Goal: Entertainment & Leisure: Browse casually

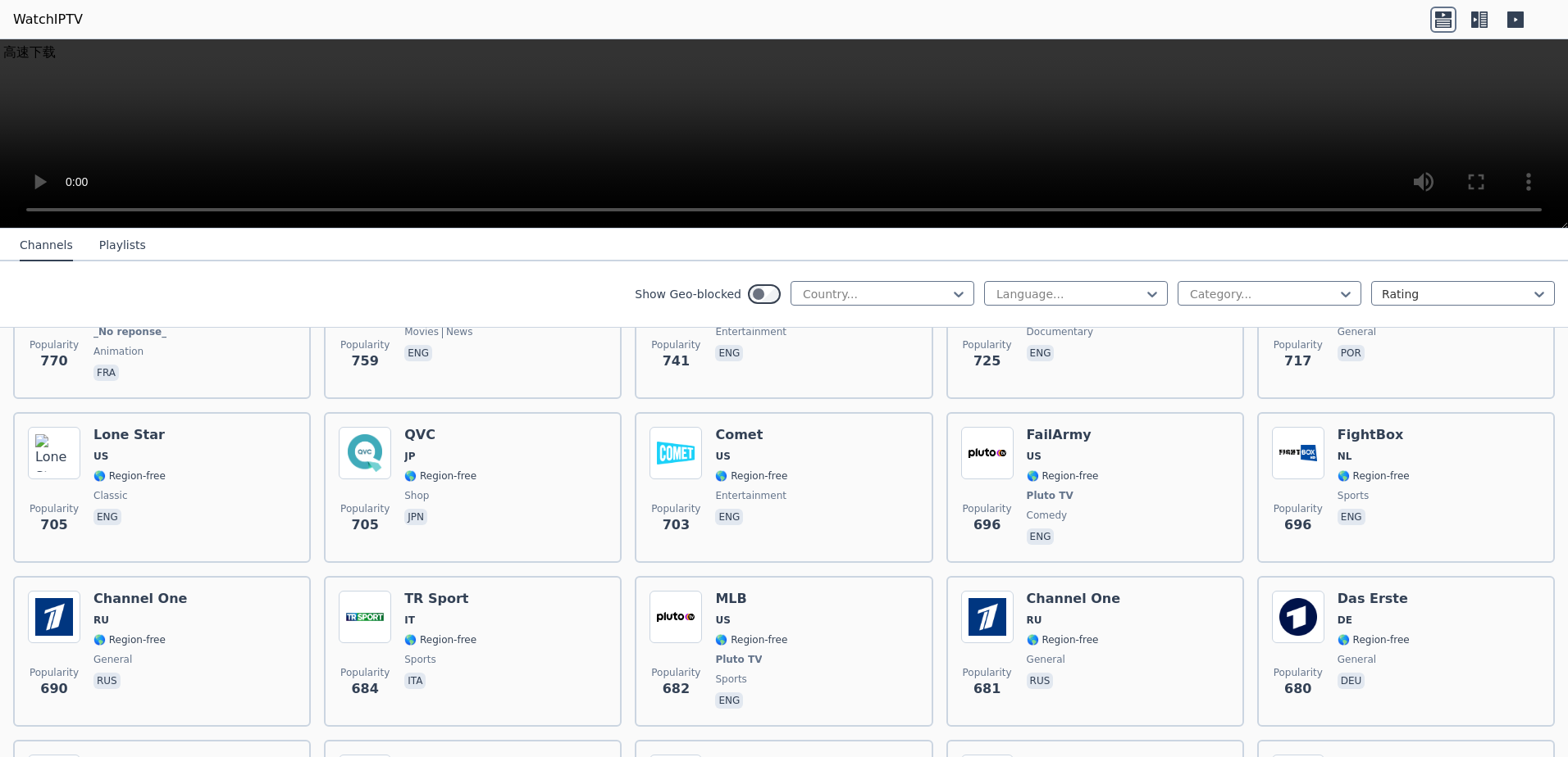
scroll to position [3605, 0]
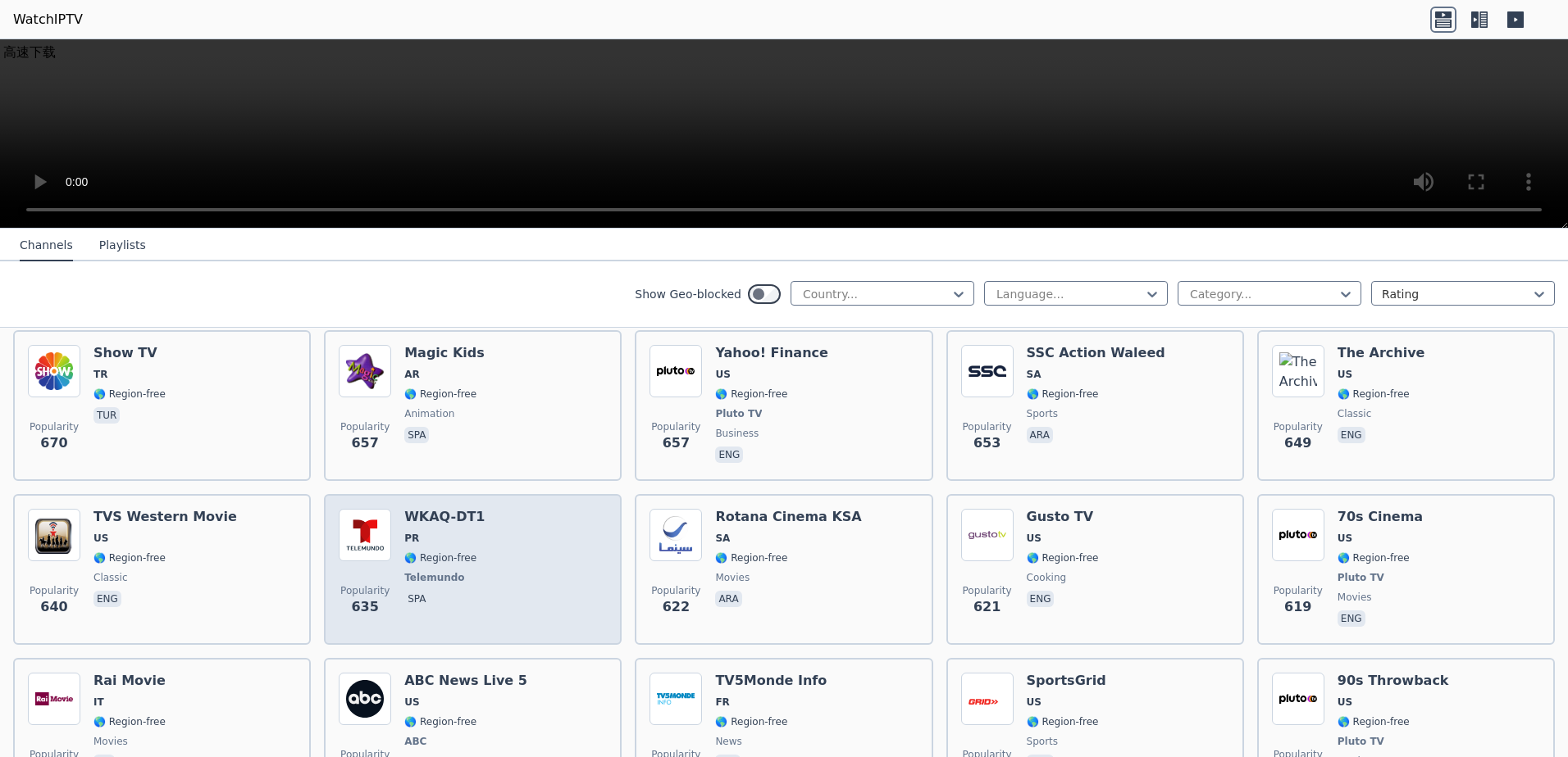
click at [504, 586] on div "Popularity 635 WKAQ-DT1 PR 🌎 Region-free Telemundo spa" at bounding box center [472, 569] width 268 height 121
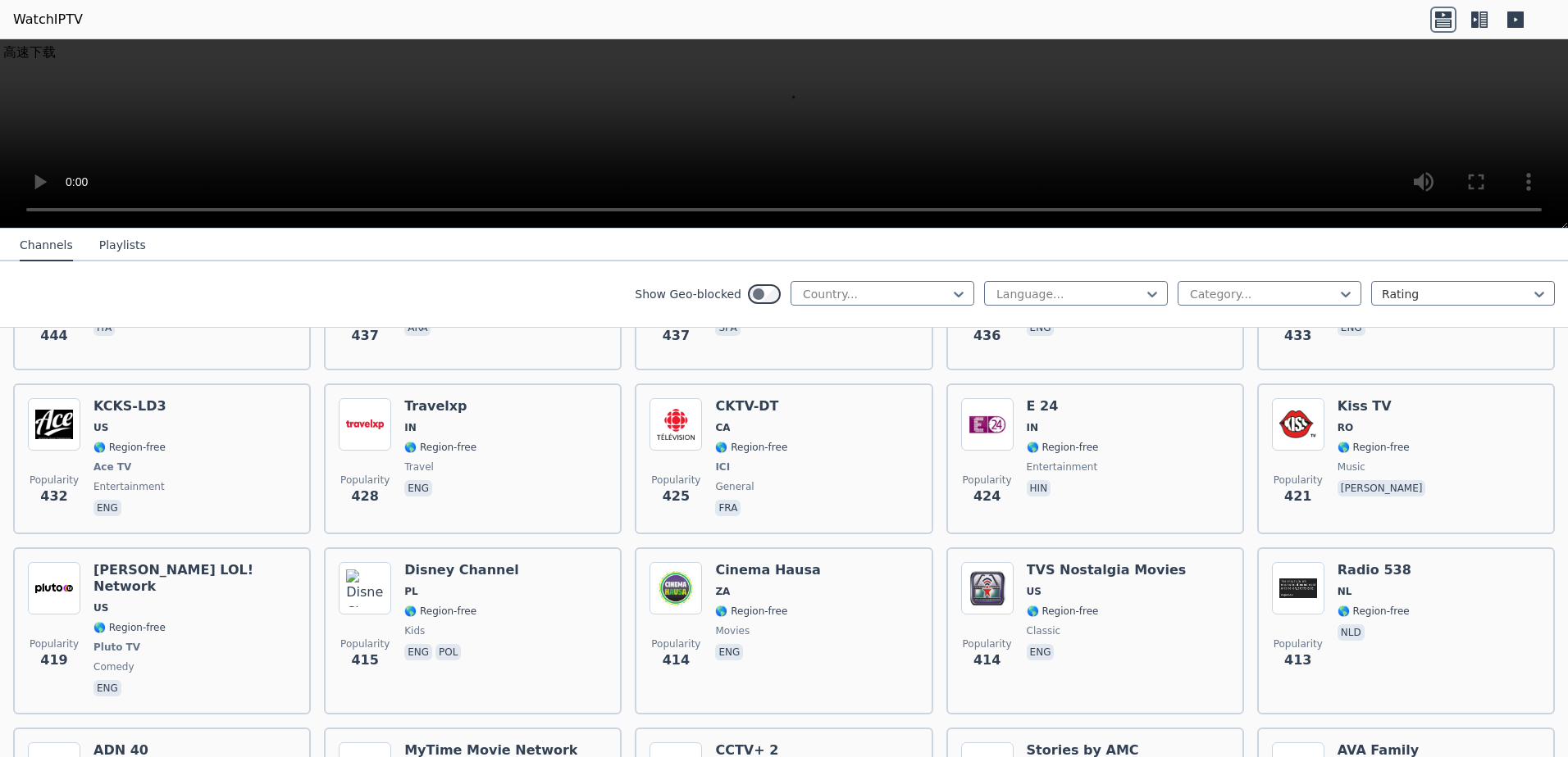
scroll to position [5983, 0]
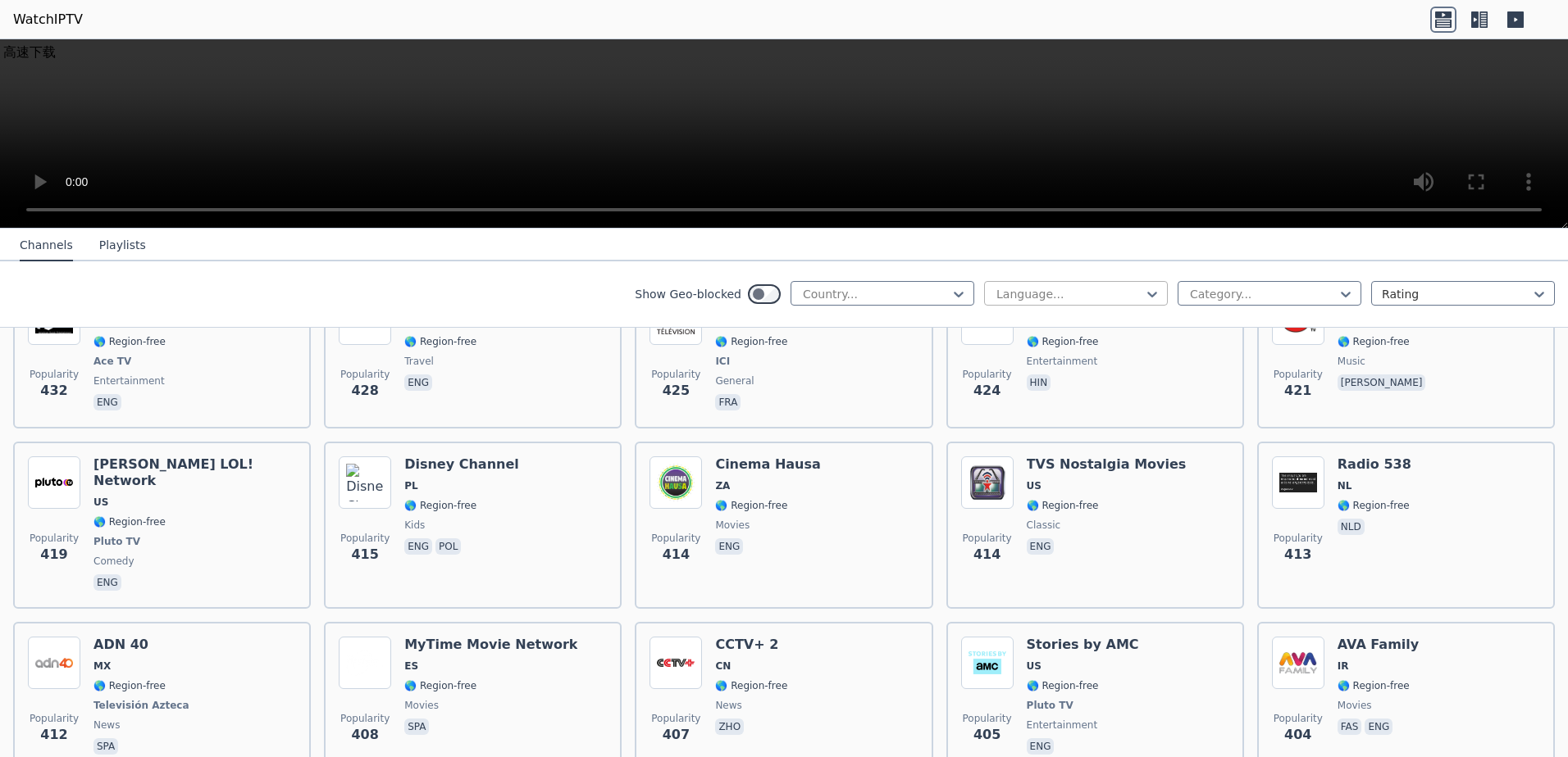
click at [1043, 294] on div at bounding box center [1069, 294] width 149 height 16
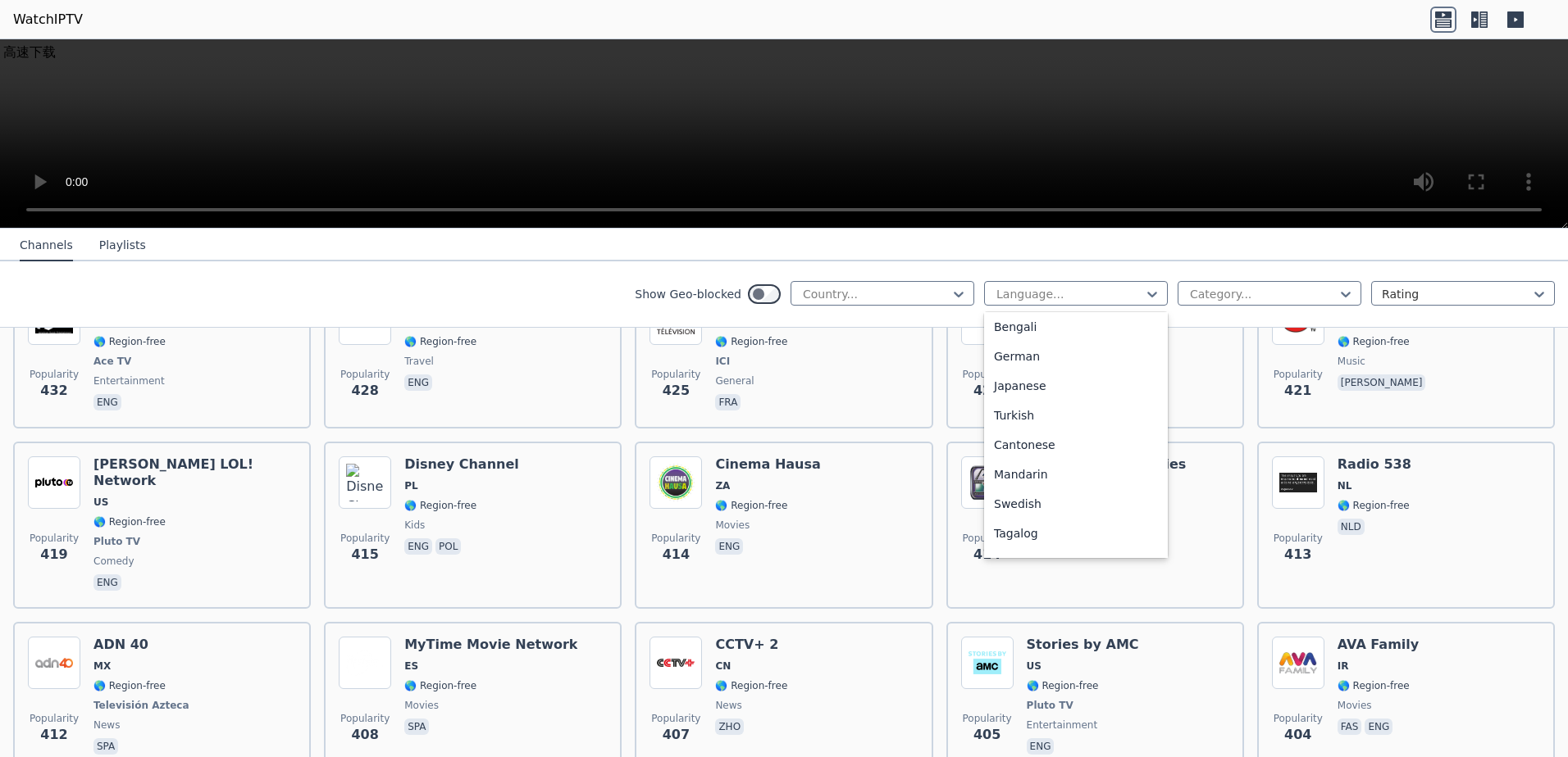
scroll to position [410, 0]
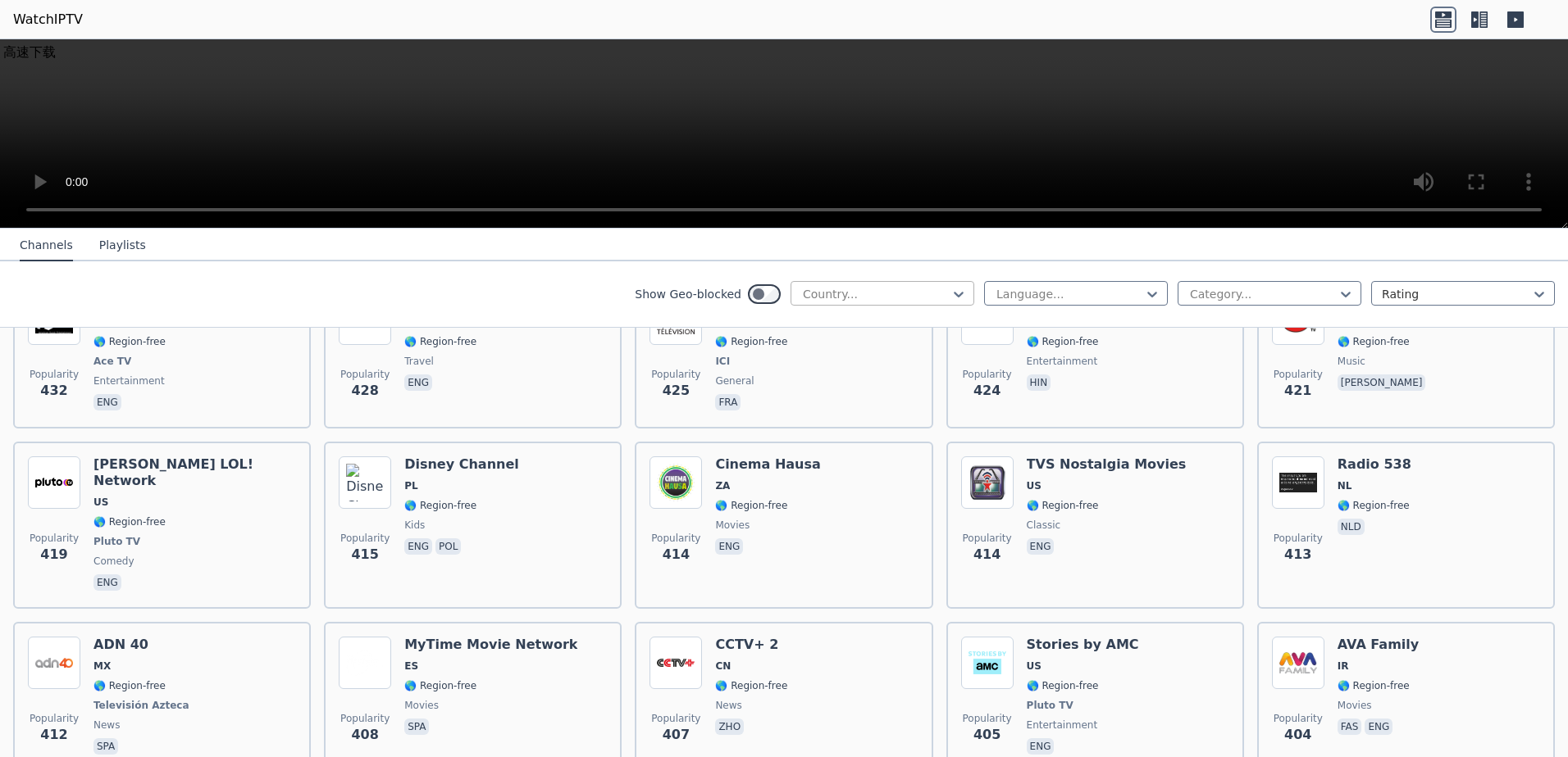
click at [829, 291] on div at bounding box center [876, 294] width 149 height 16
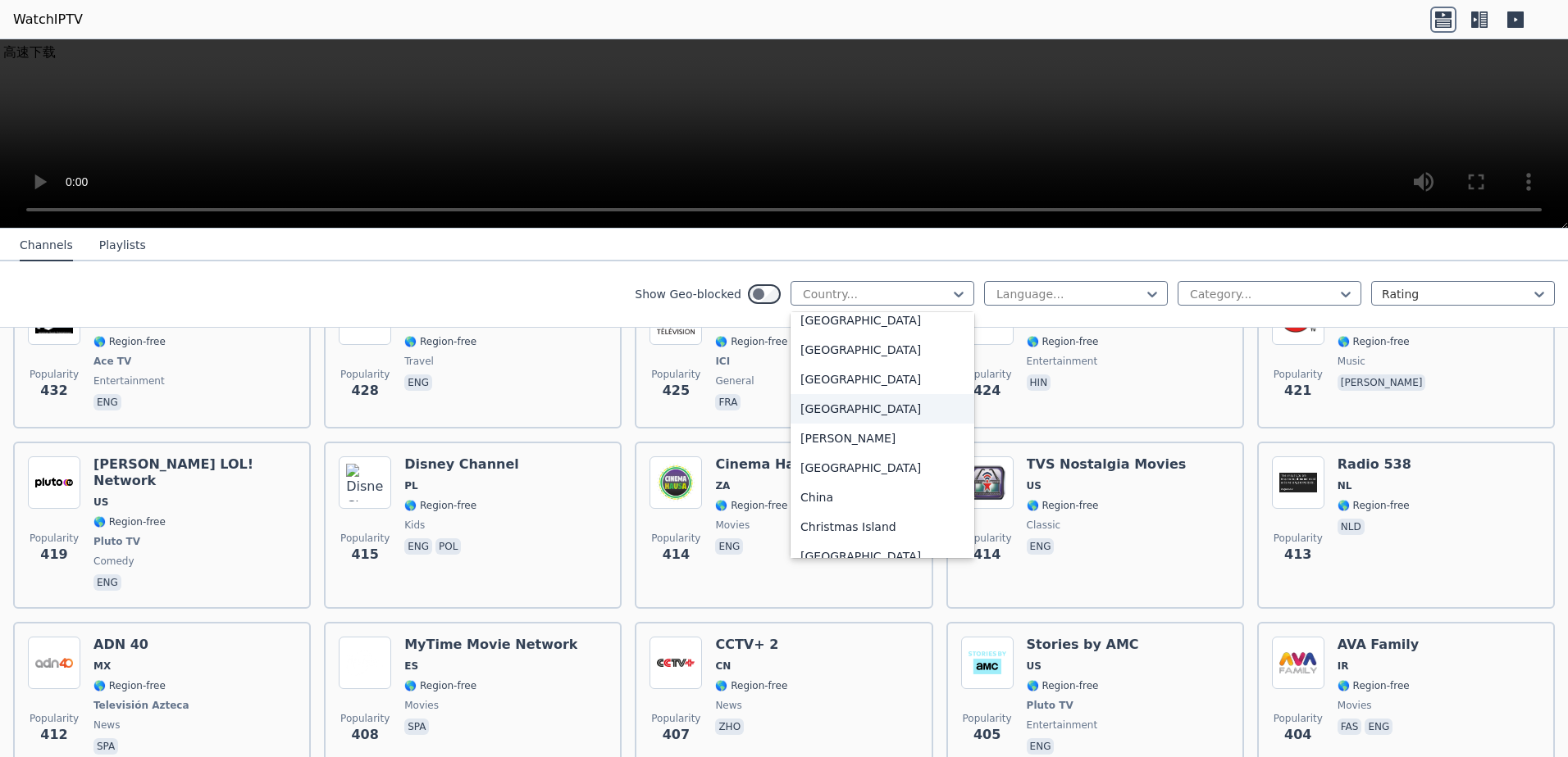
scroll to position [1147, 0]
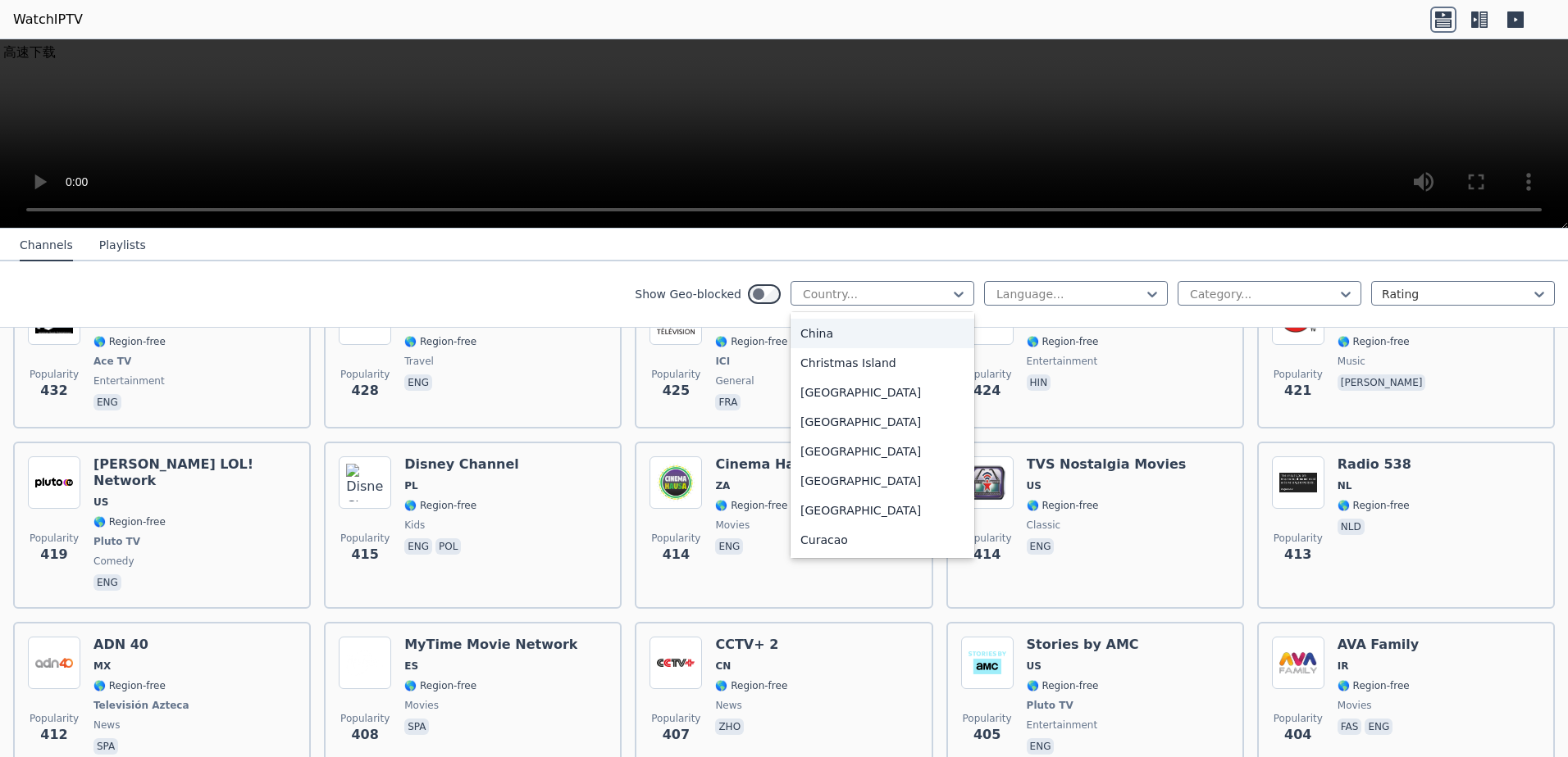
click at [810, 343] on div "China" at bounding box center [882, 334] width 183 height 29
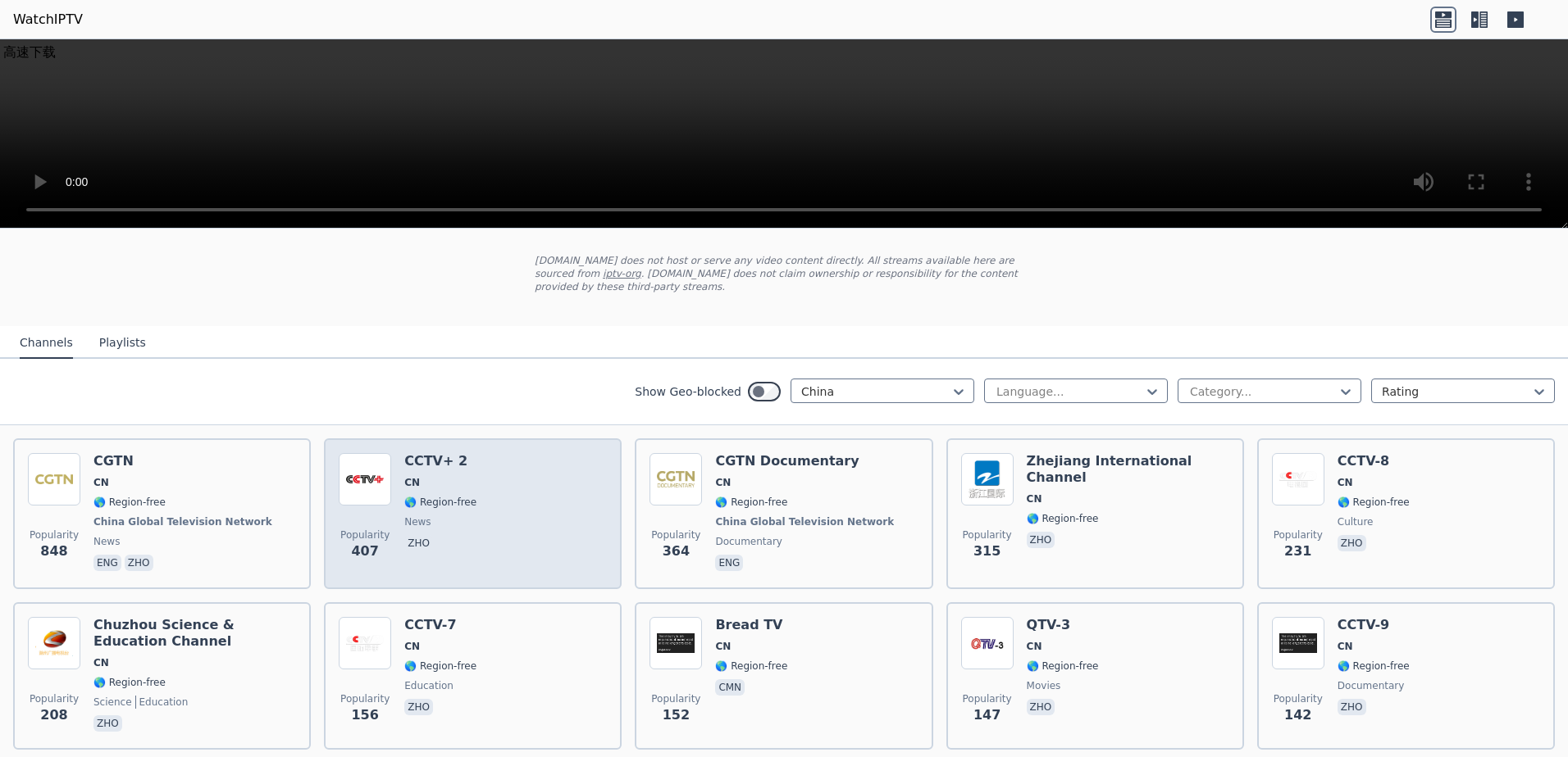
scroll to position [164, 0]
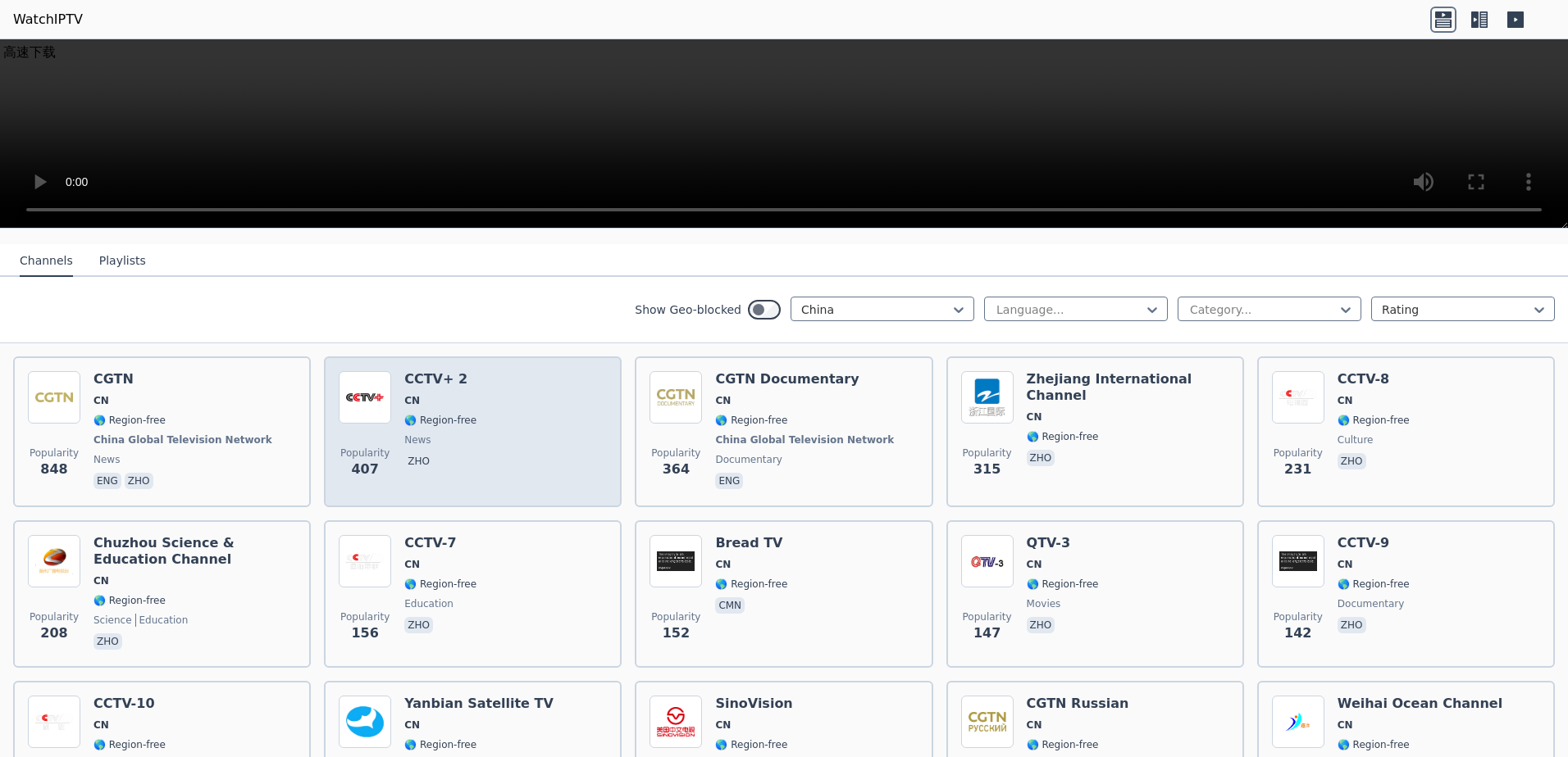
click at [483, 444] on div "Popularity 407 CCTV+ 2 CN 🌎 Region-free news zho" at bounding box center [472, 432] width 268 height 121
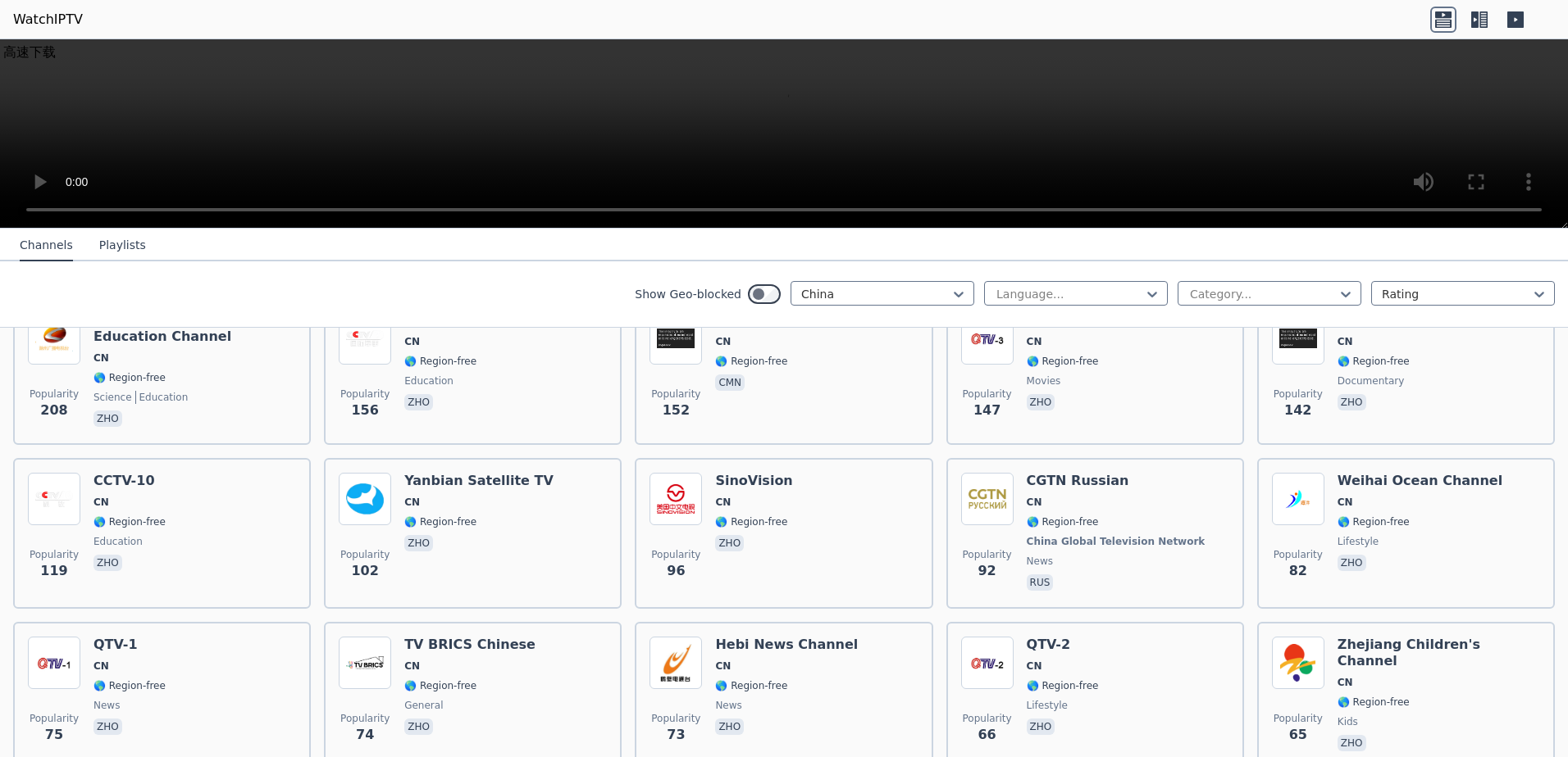
scroll to position [574, 0]
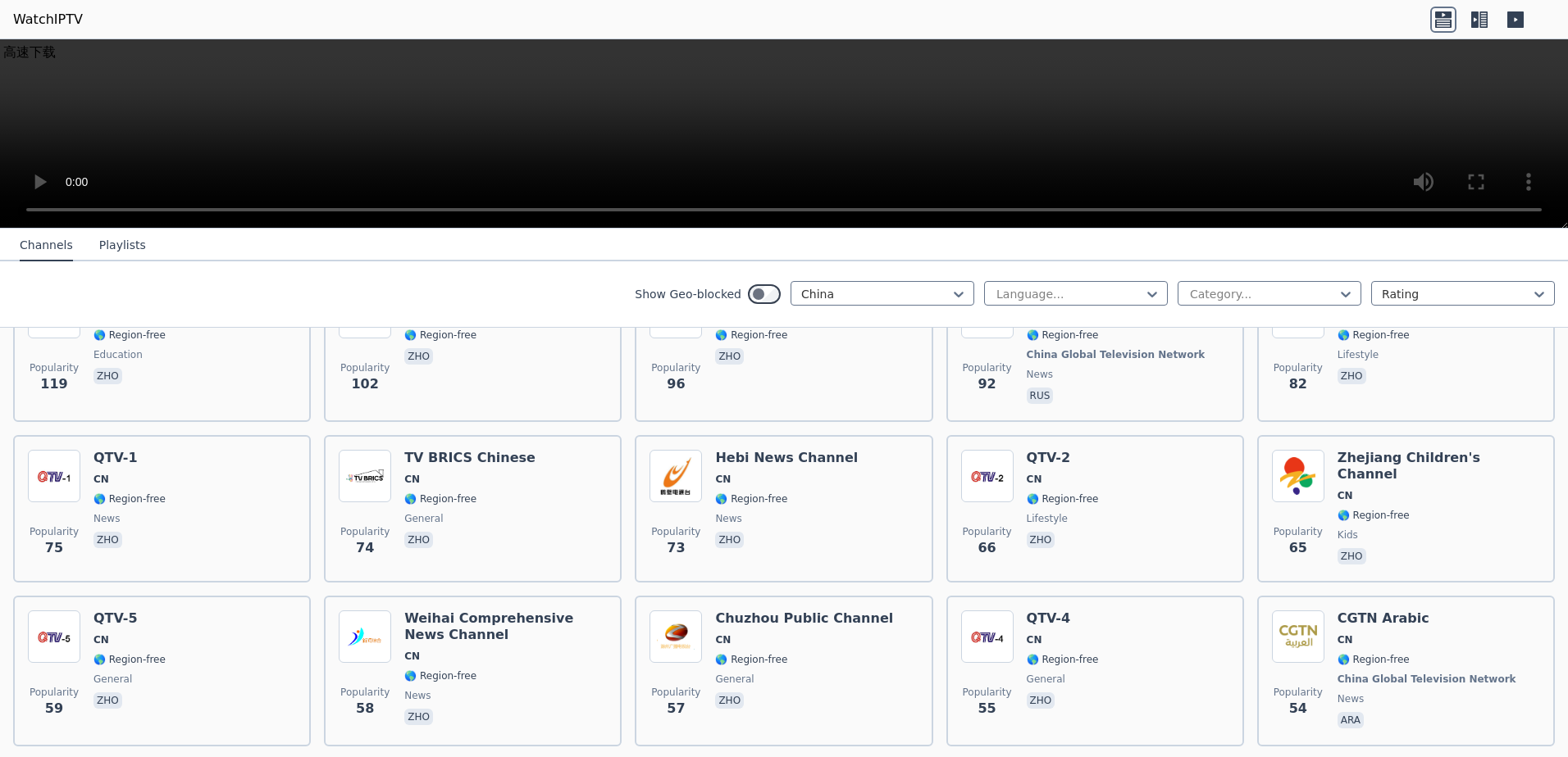
click at [1486, 19] on icon at bounding box center [1483, 20] width 8 height 16
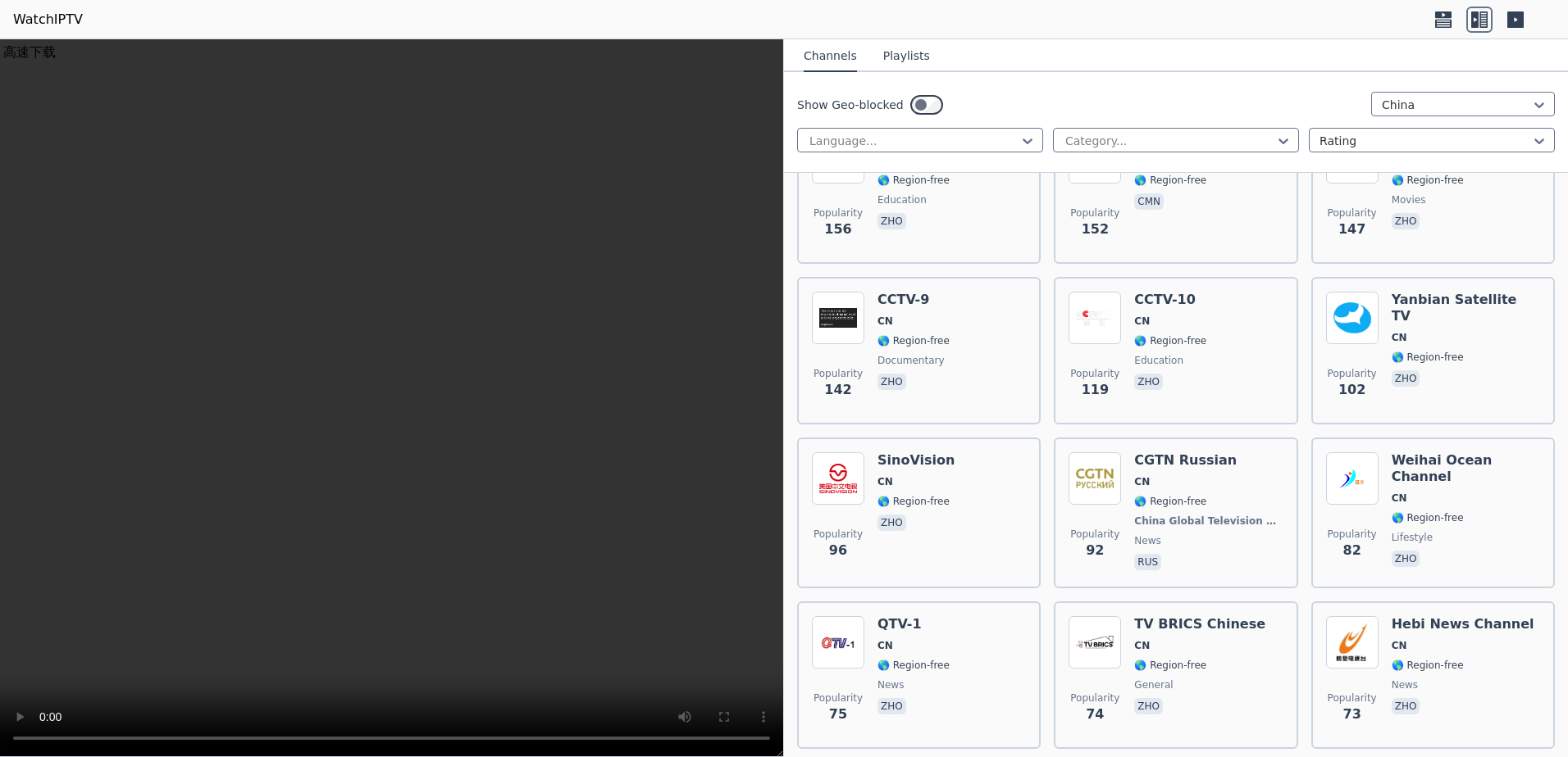
click at [1510, 19] on icon at bounding box center [1516, 20] width 17 height 16
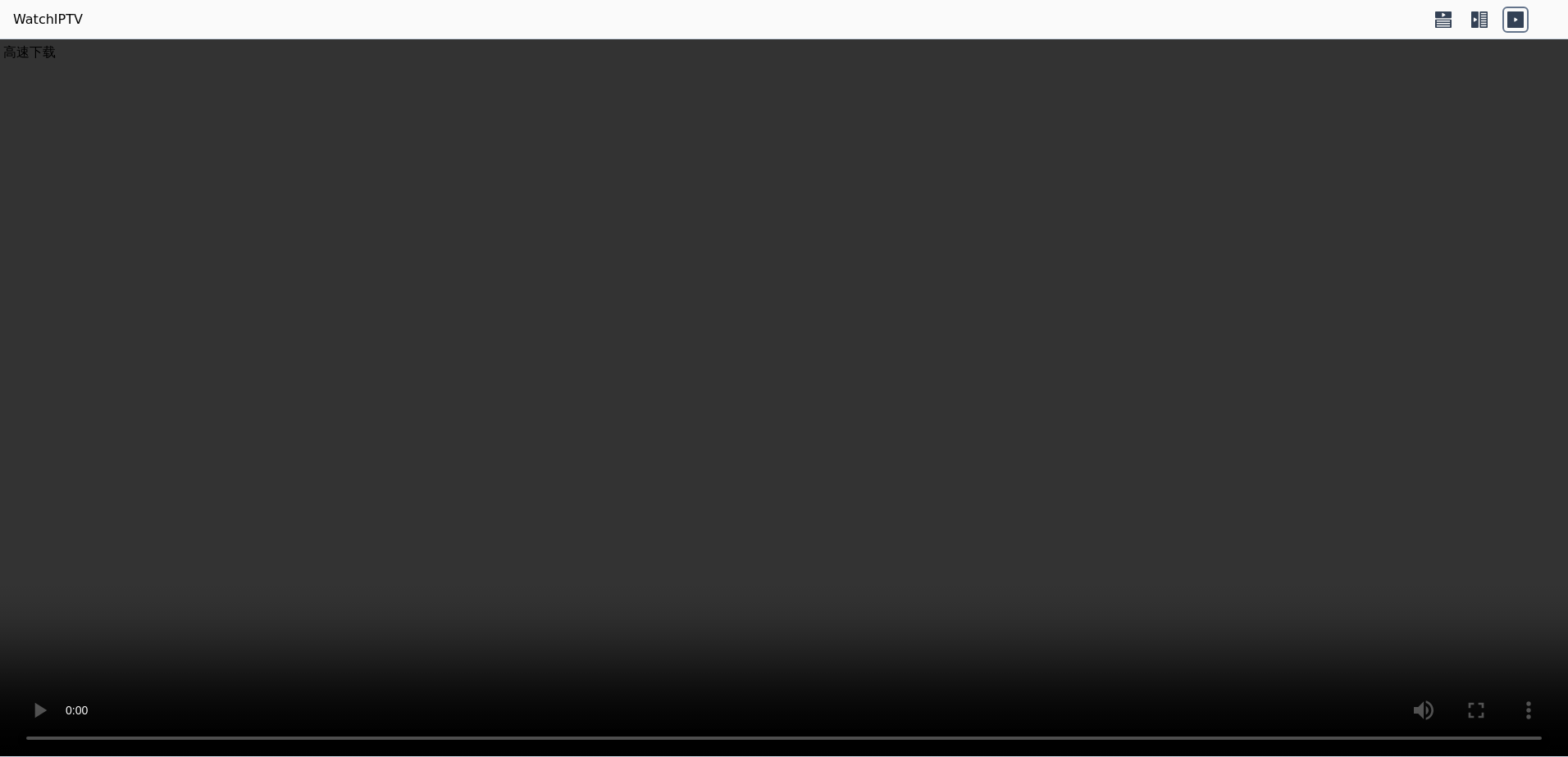
click at [1477, 22] on icon at bounding box center [1474, 20] width 7 height 16
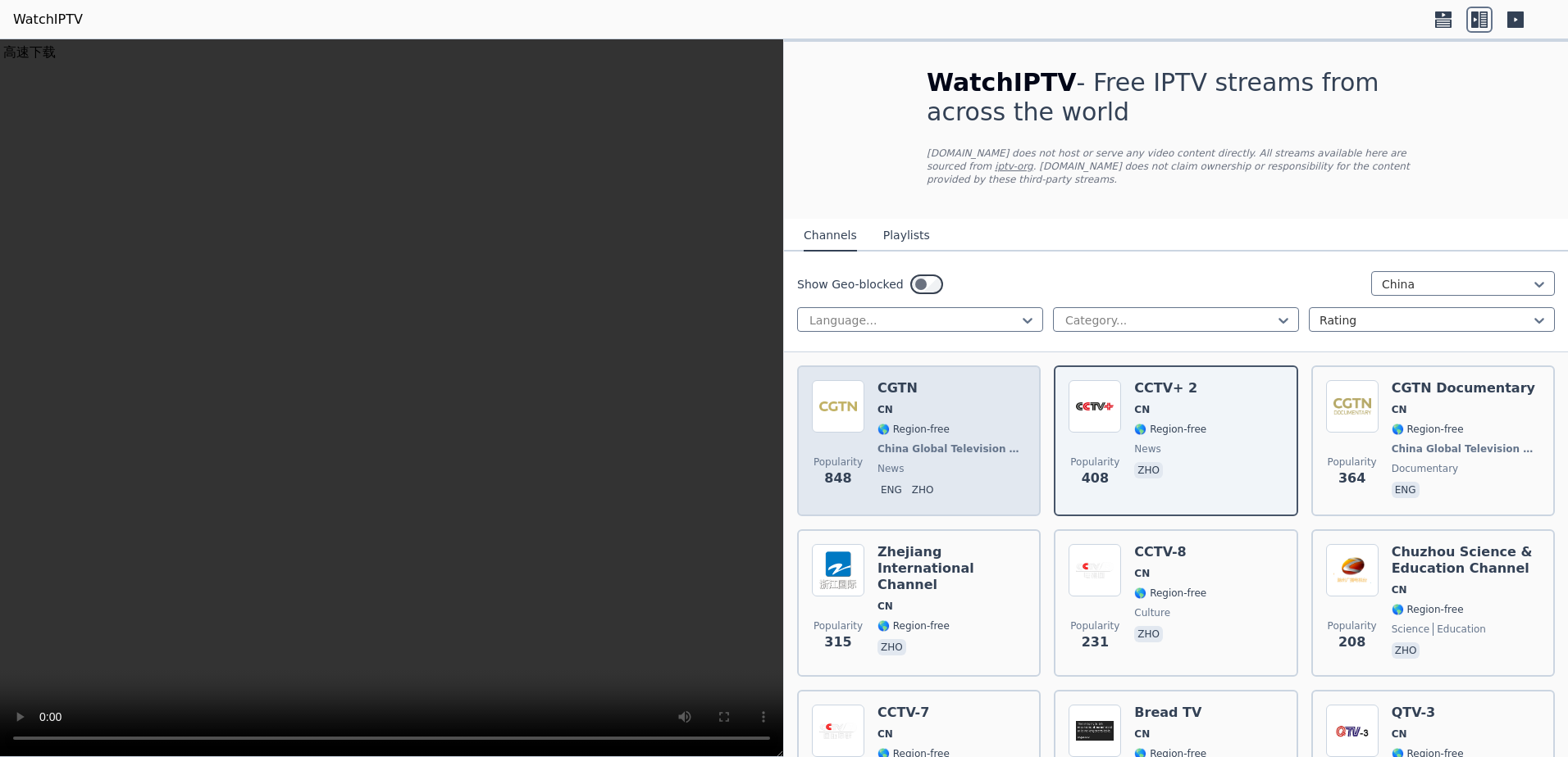
click at [974, 404] on span "CN" at bounding box center [952, 410] width 149 height 13
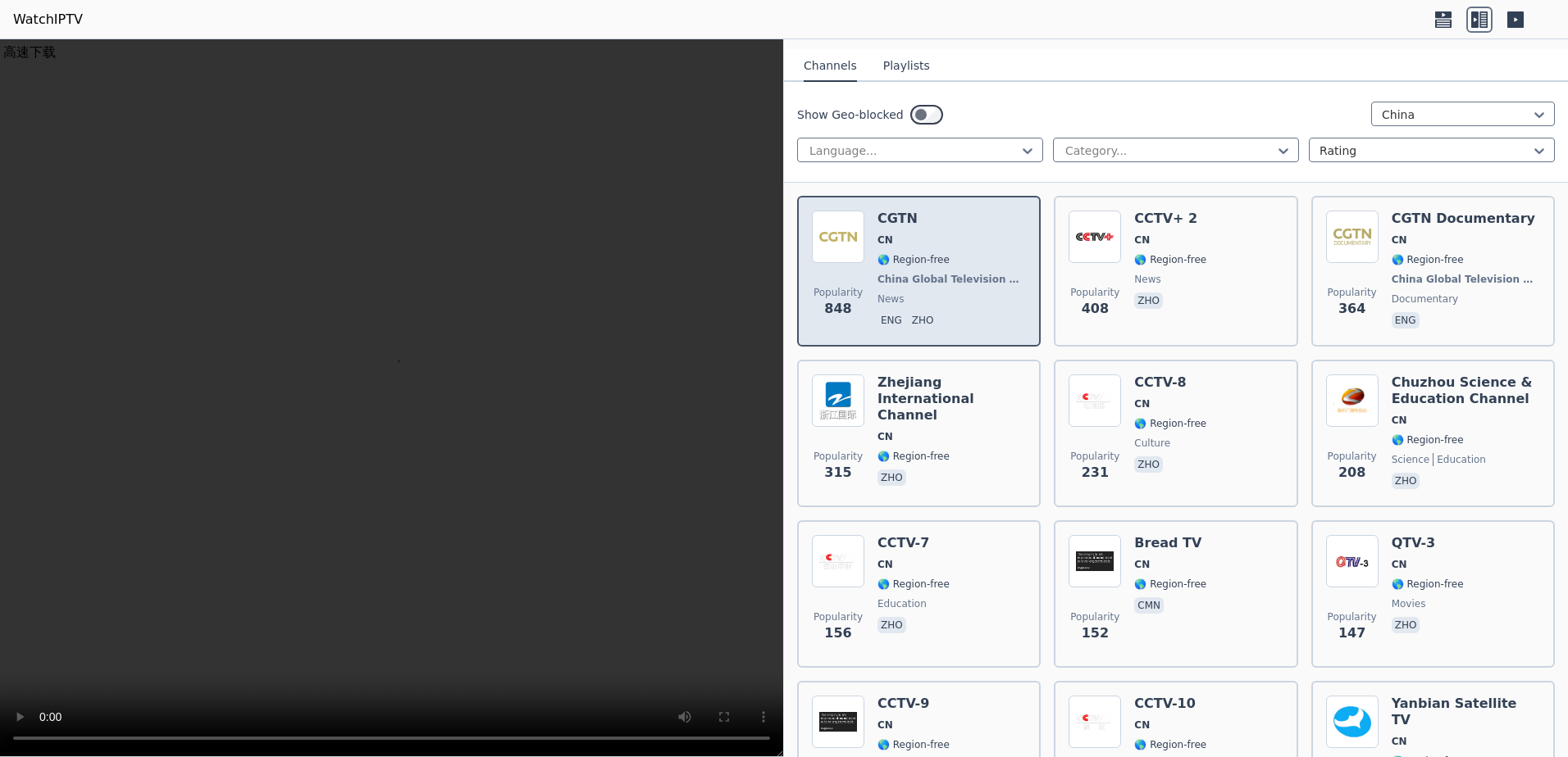
scroll to position [164, 0]
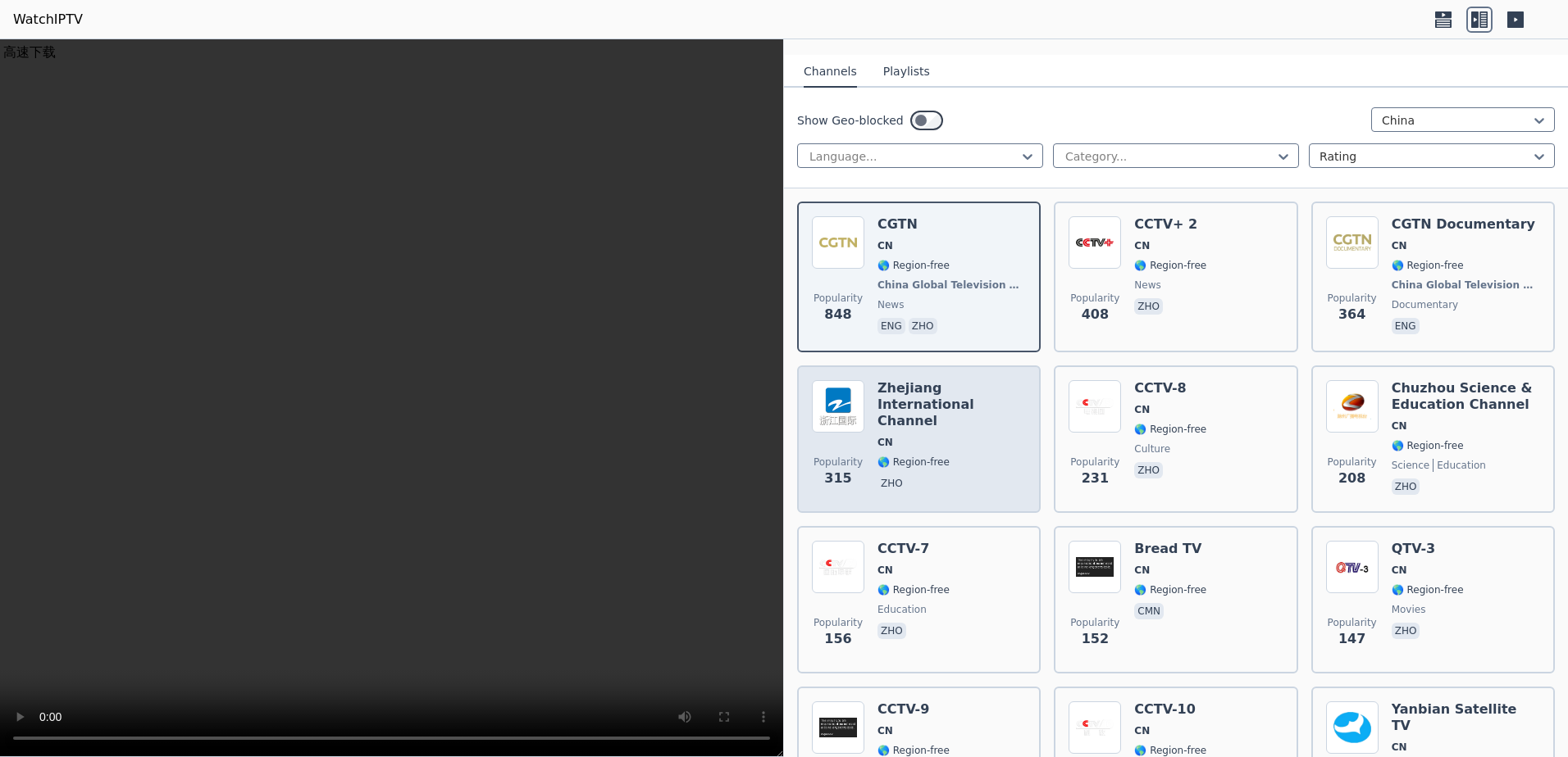
click at [957, 418] on div "Zhejiang International Channel CN 🌎 Region-free zho" at bounding box center [952, 439] width 149 height 118
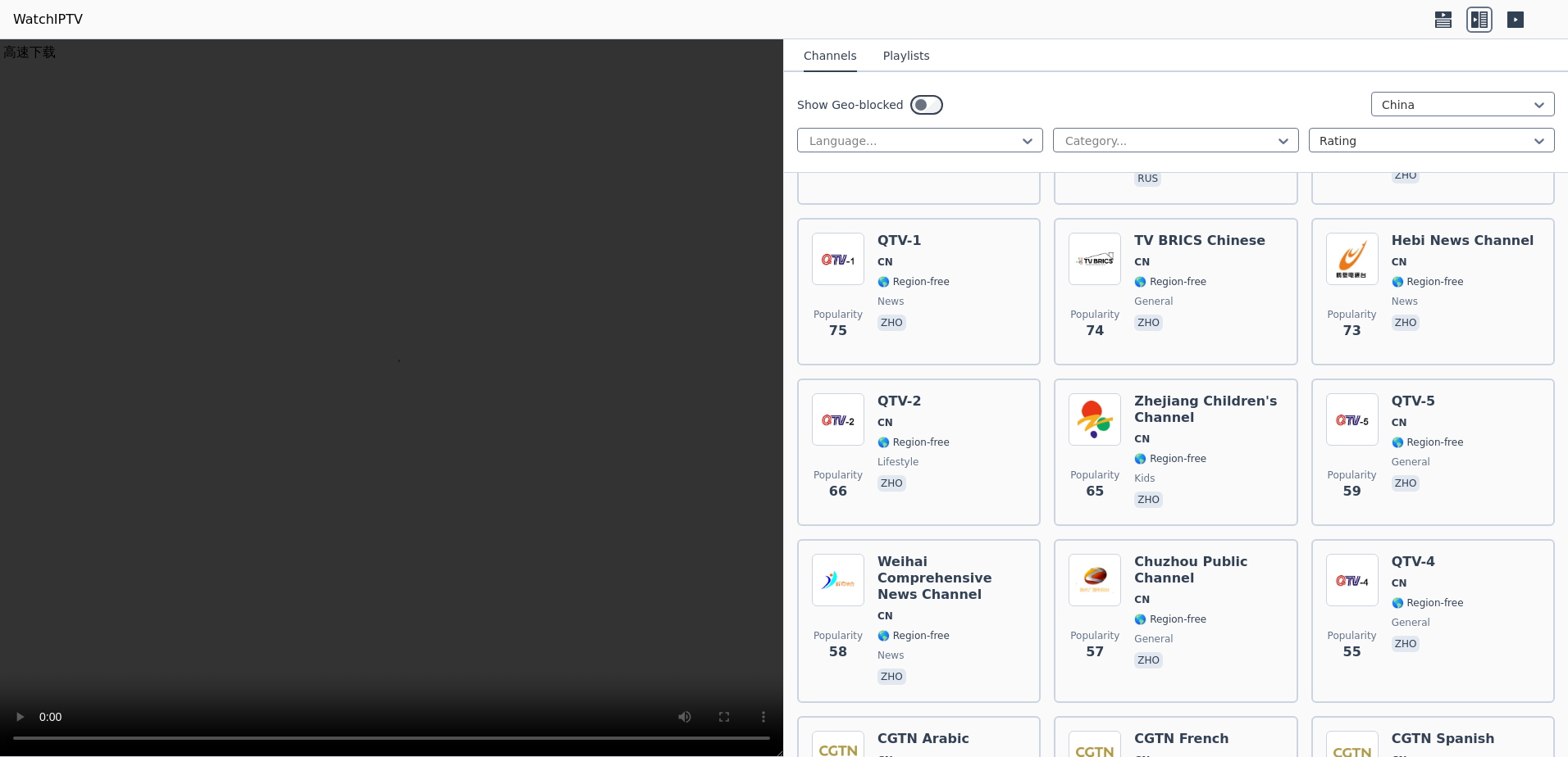
scroll to position [1297, 0]
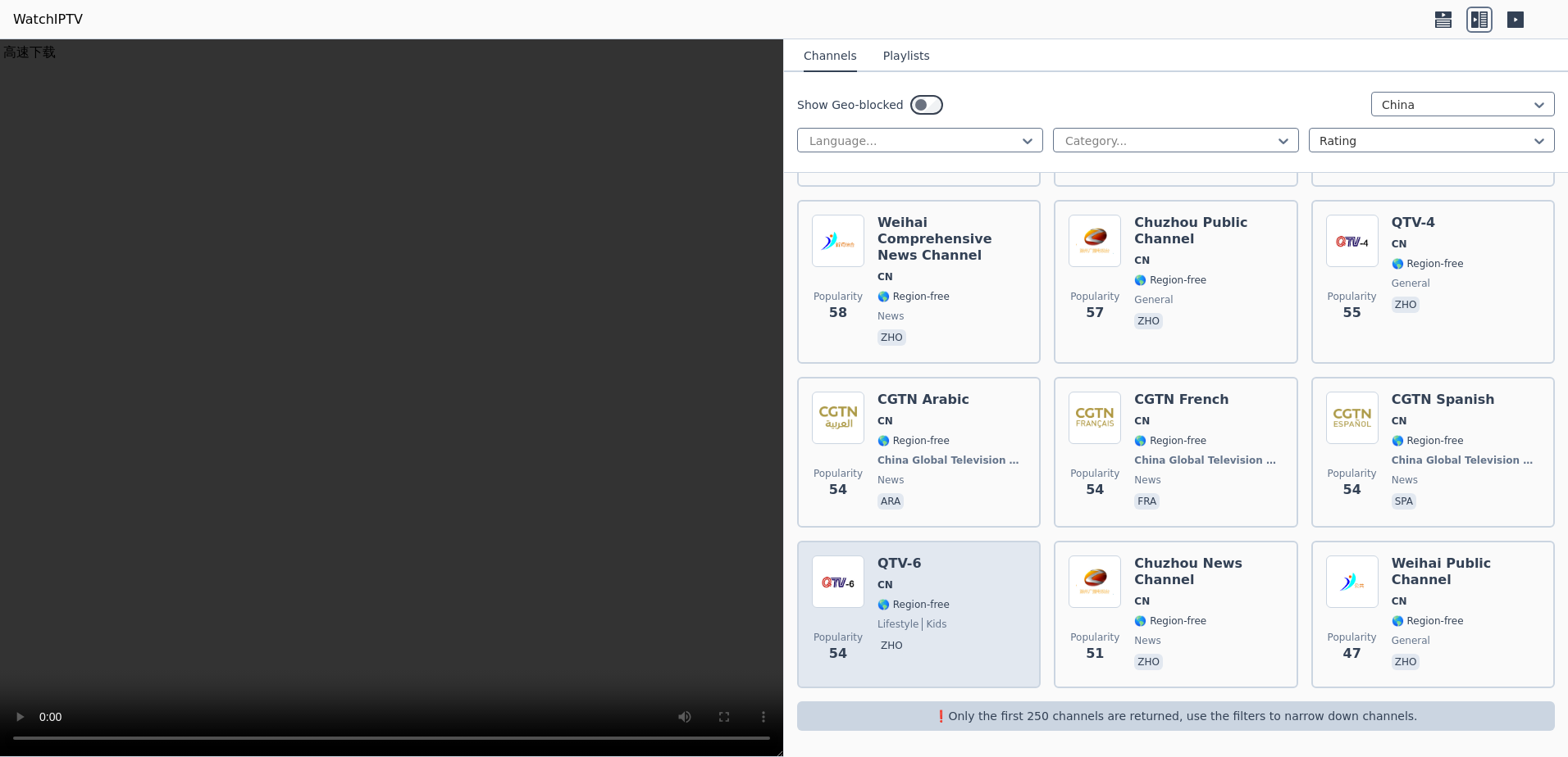
click at [974, 598] on div "Popularity 54 QTV-6 CN 🌎 Region-free lifestyle kids zho" at bounding box center [918, 614] width 214 height 118
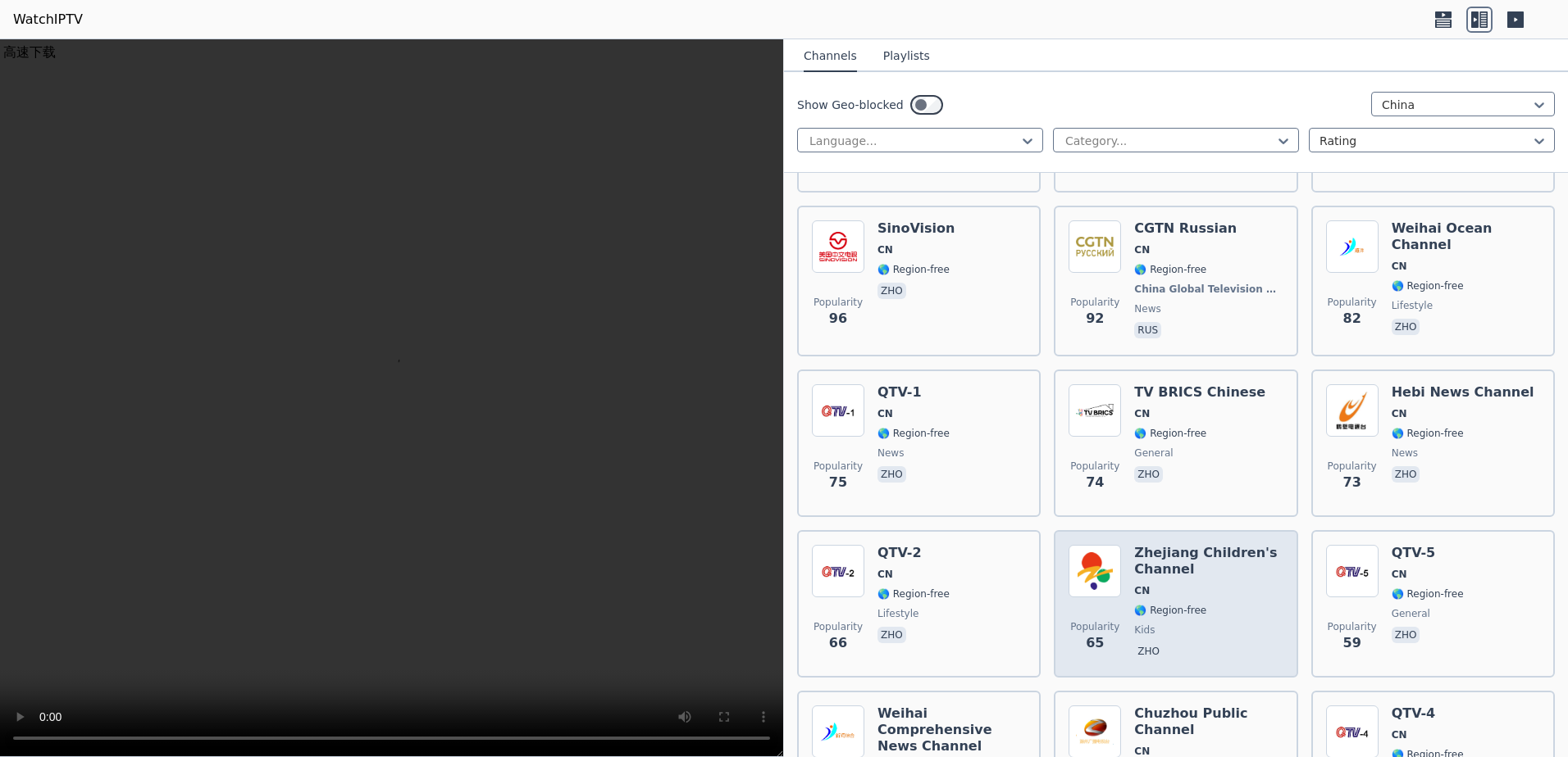
scroll to position [724, 0]
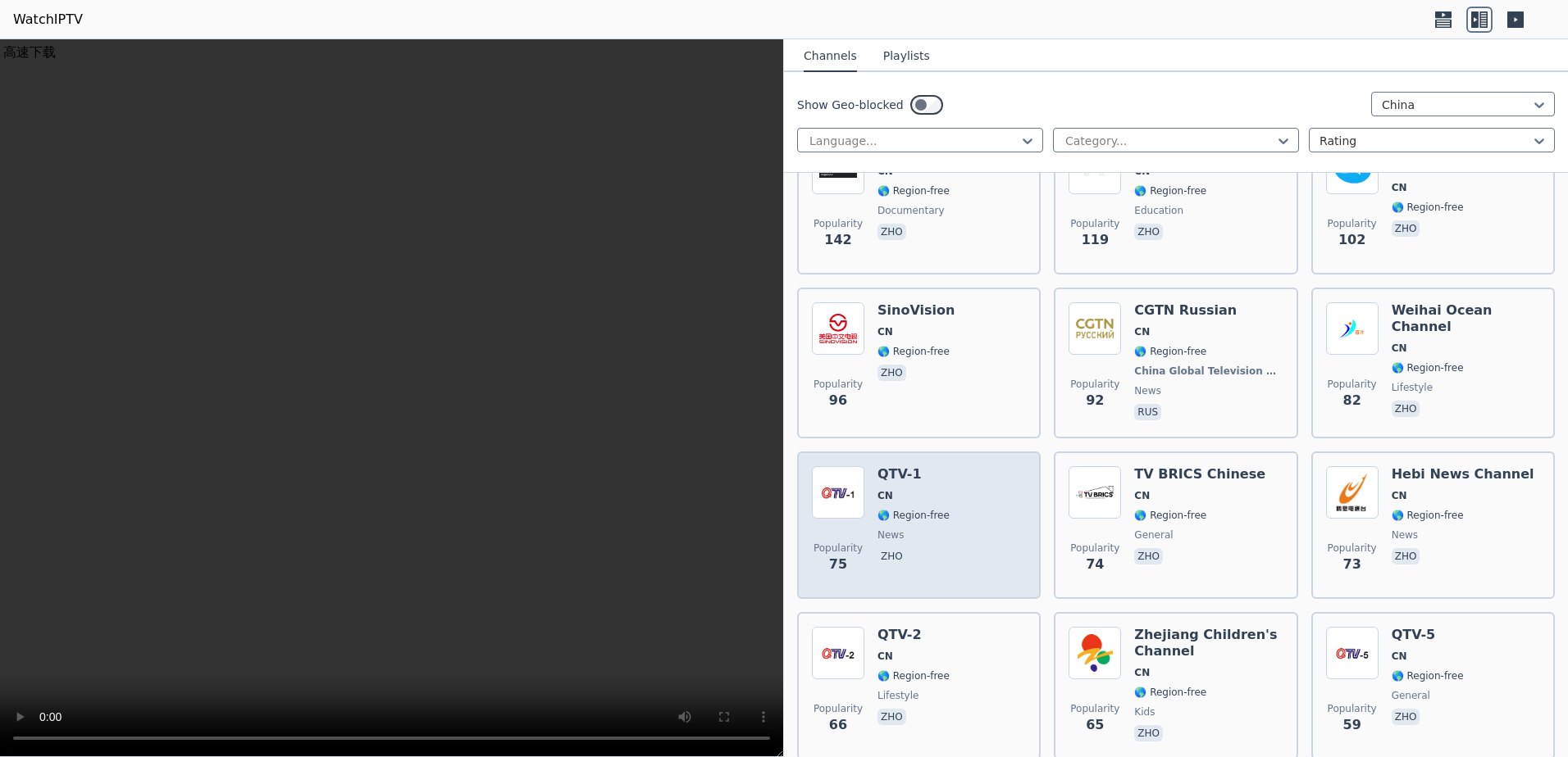
click at [999, 525] on div "Popularity 75 QTV-1 CN 🌎 Region-free news zho" at bounding box center [918, 525] width 214 height 118
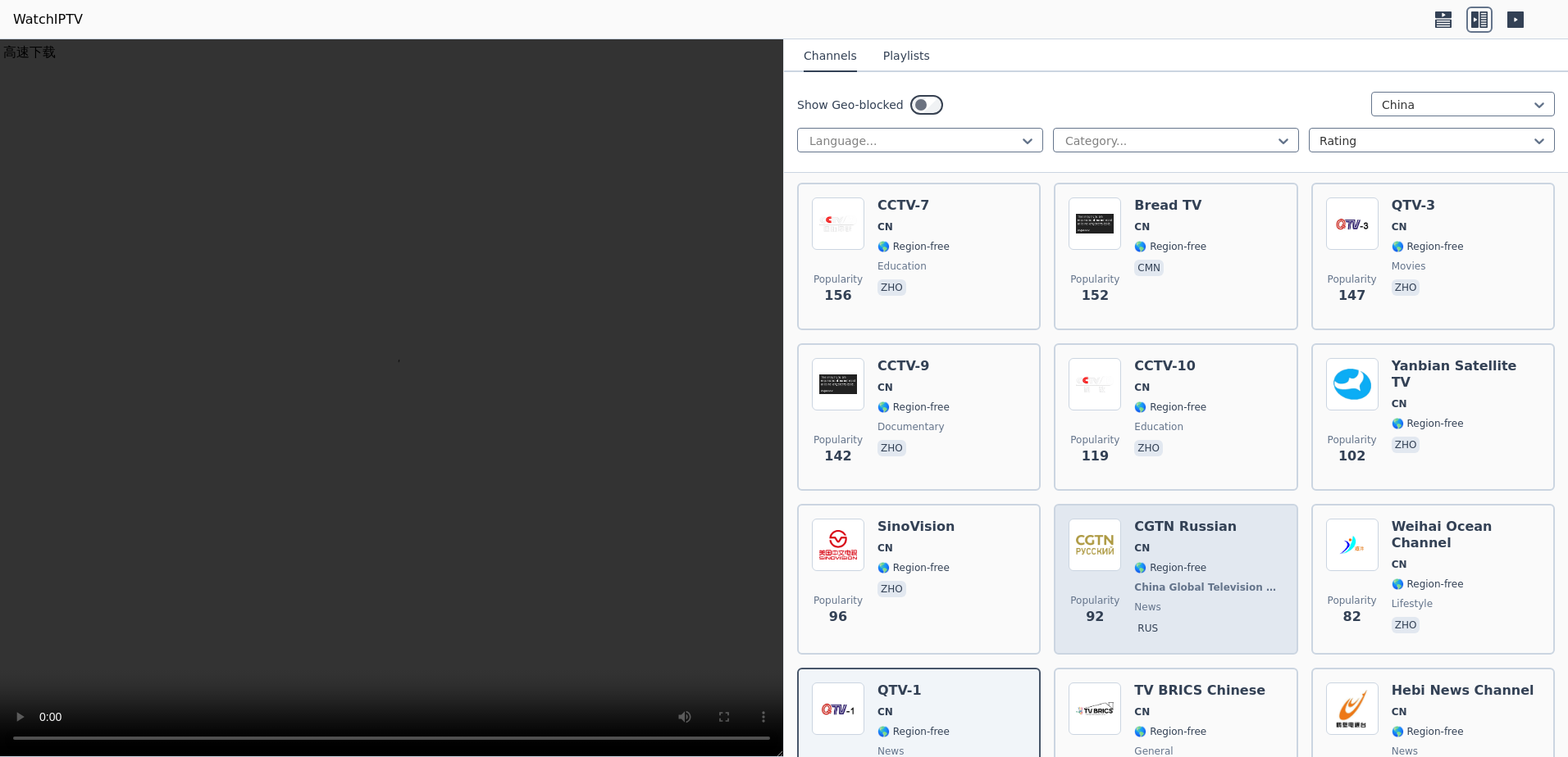
scroll to position [477, 0]
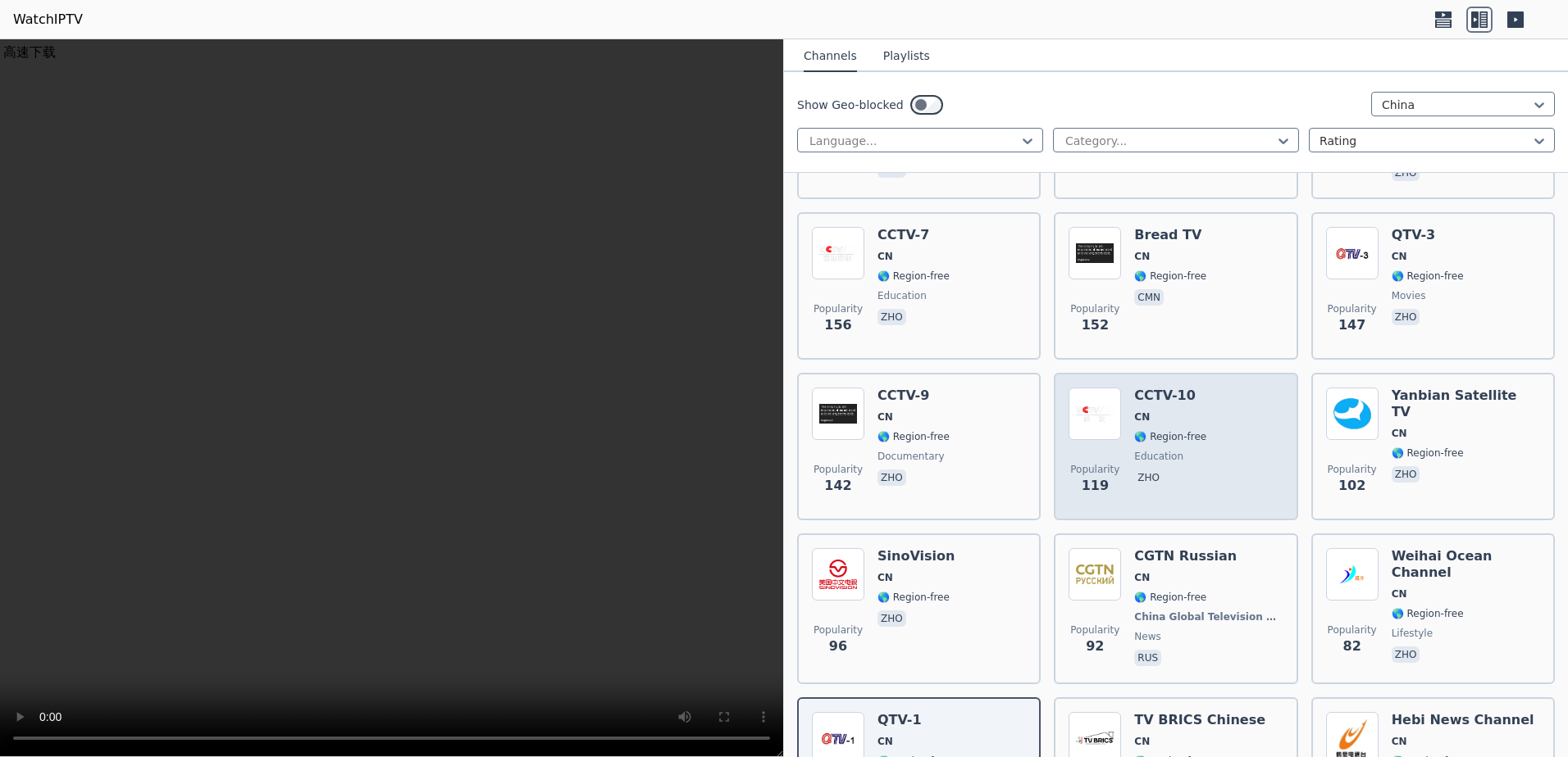
click at [1199, 416] on div "Popularity 119 CCTV-10 CN 🌎 Region-free education zho" at bounding box center [1175, 446] width 214 height 118
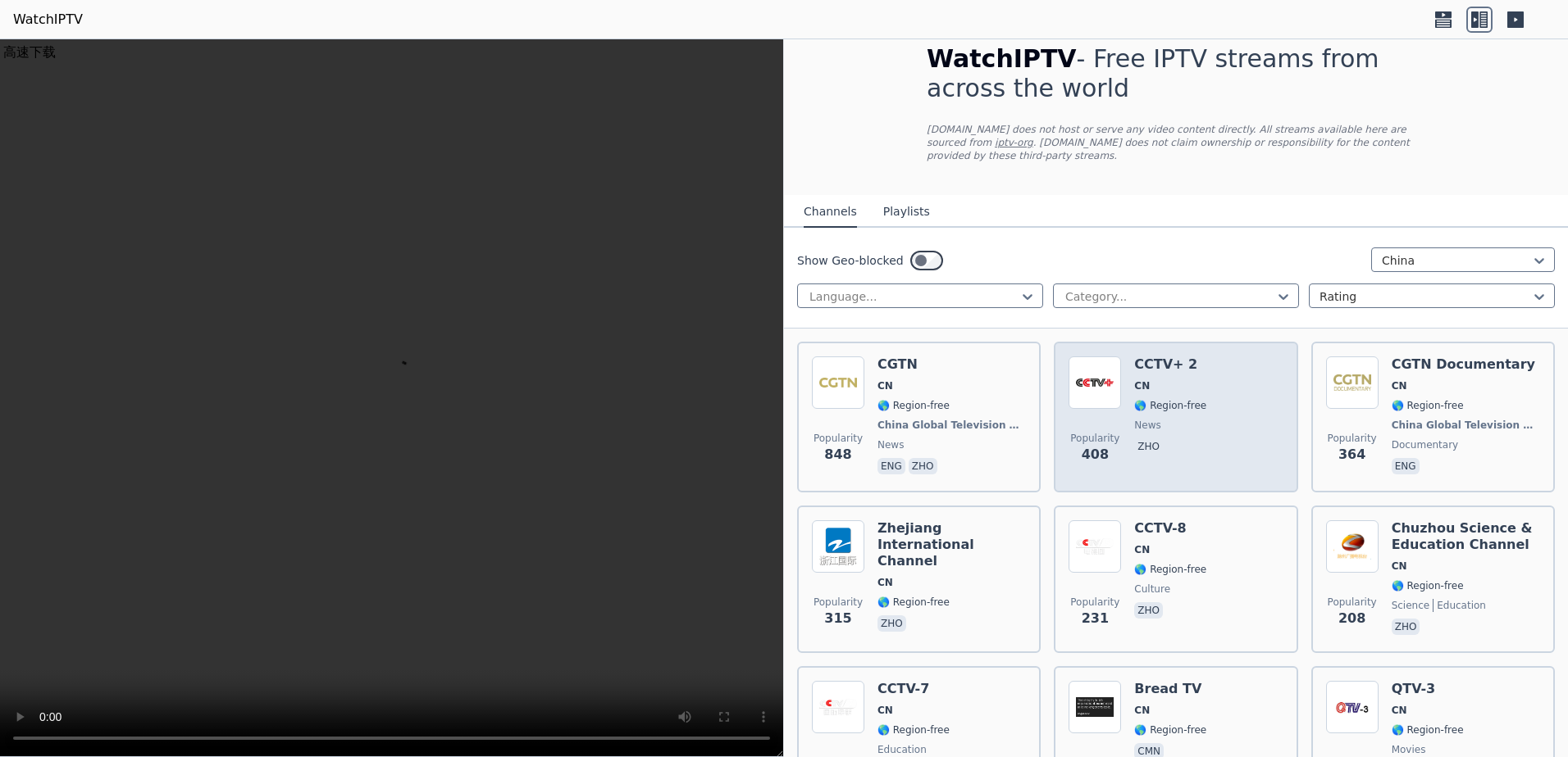
scroll to position [0, 0]
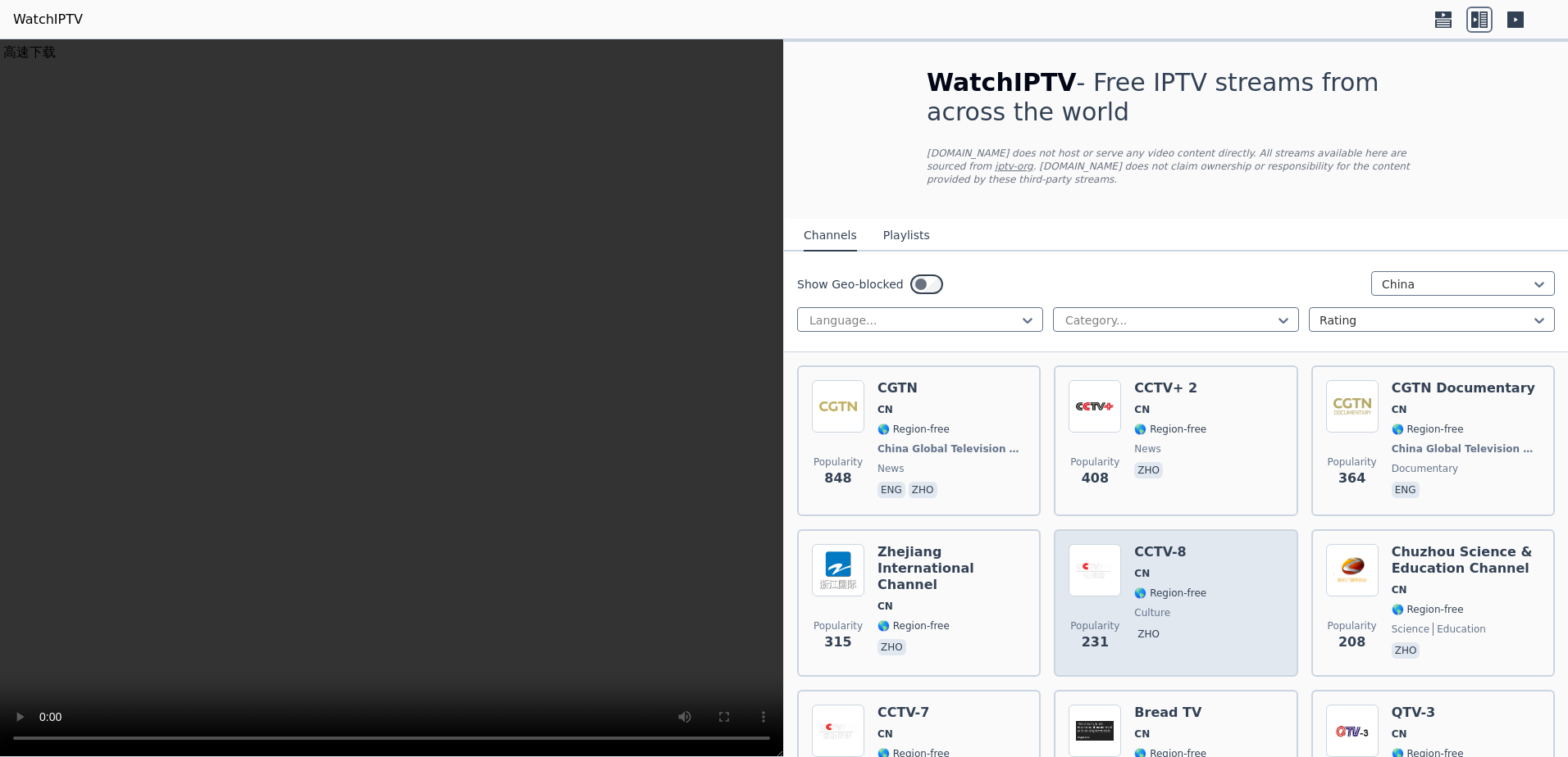
click at [1232, 601] on div "Popularity 231 CCTV-8 CN 🌎 Region-free culture zho" at bounding box center [1175, 603] width 214 height 118
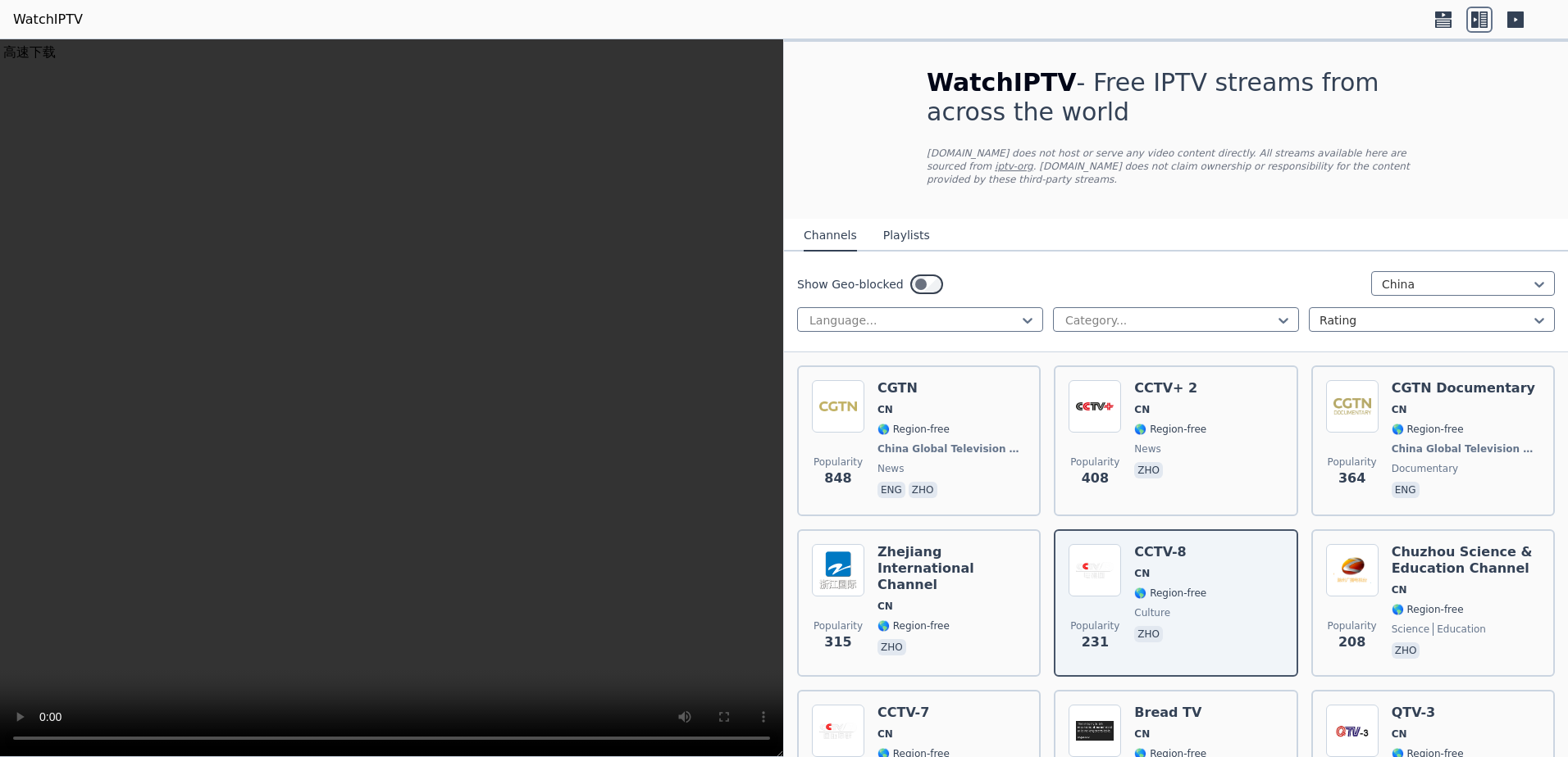
click at [911, 236] on button "Playlists" at bounding box center [906, 236] width 47 height 31
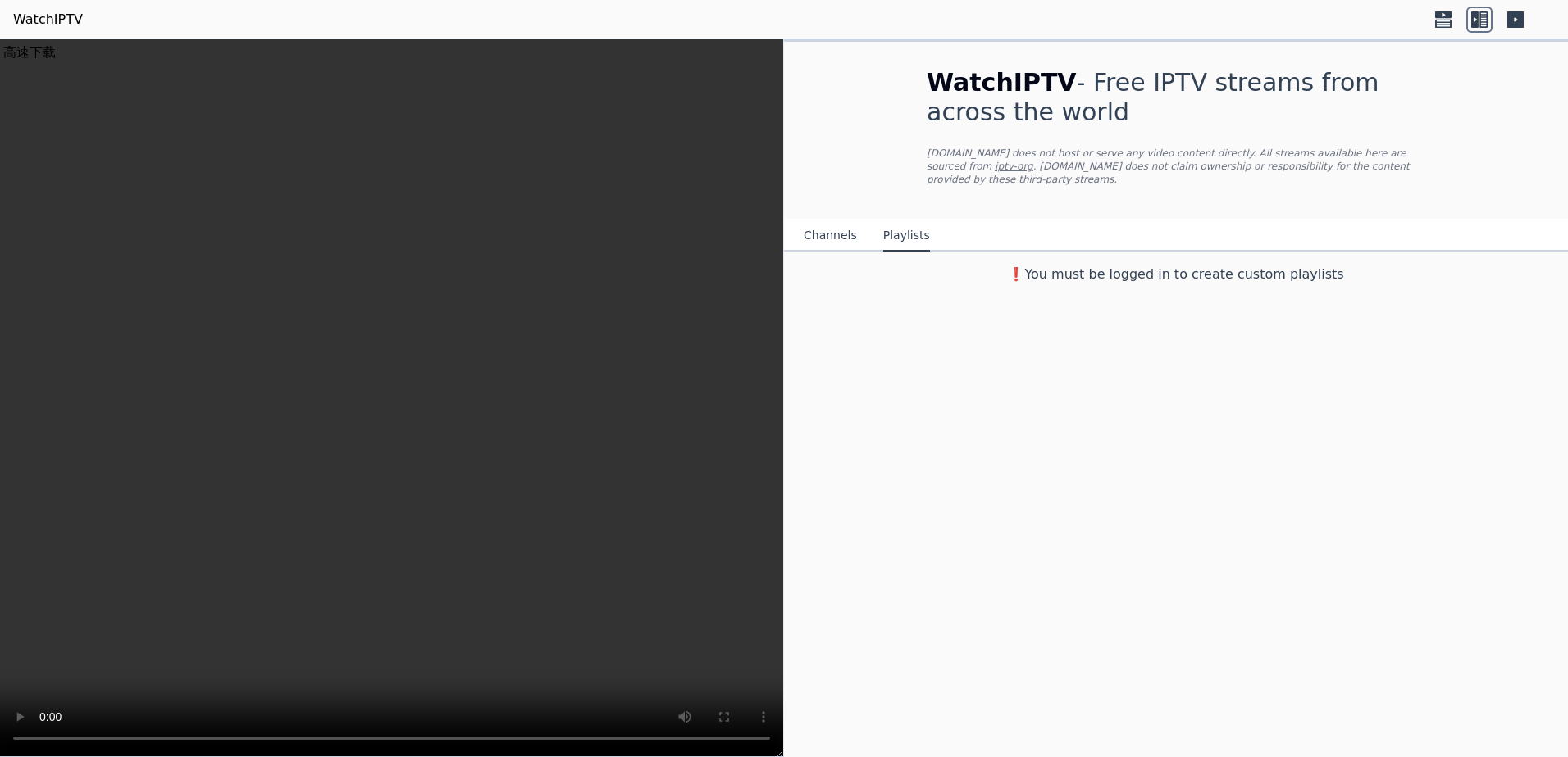
click at [826, 243] on button "Channels" at bounding box center [830, 236] width 53 height 31
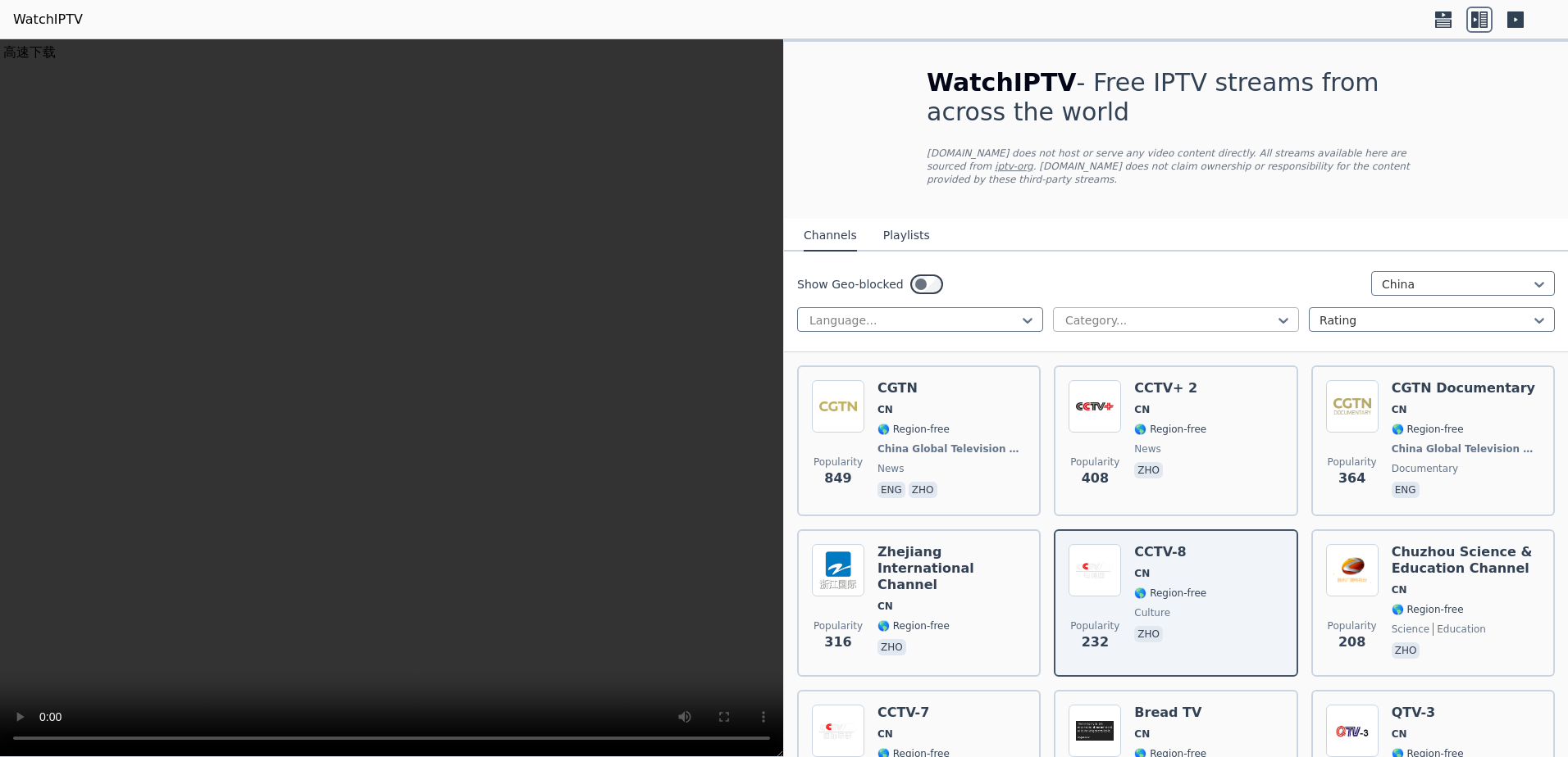
click at [1137, 315] on div at bounding box center [1169, 321] width 212 height 16
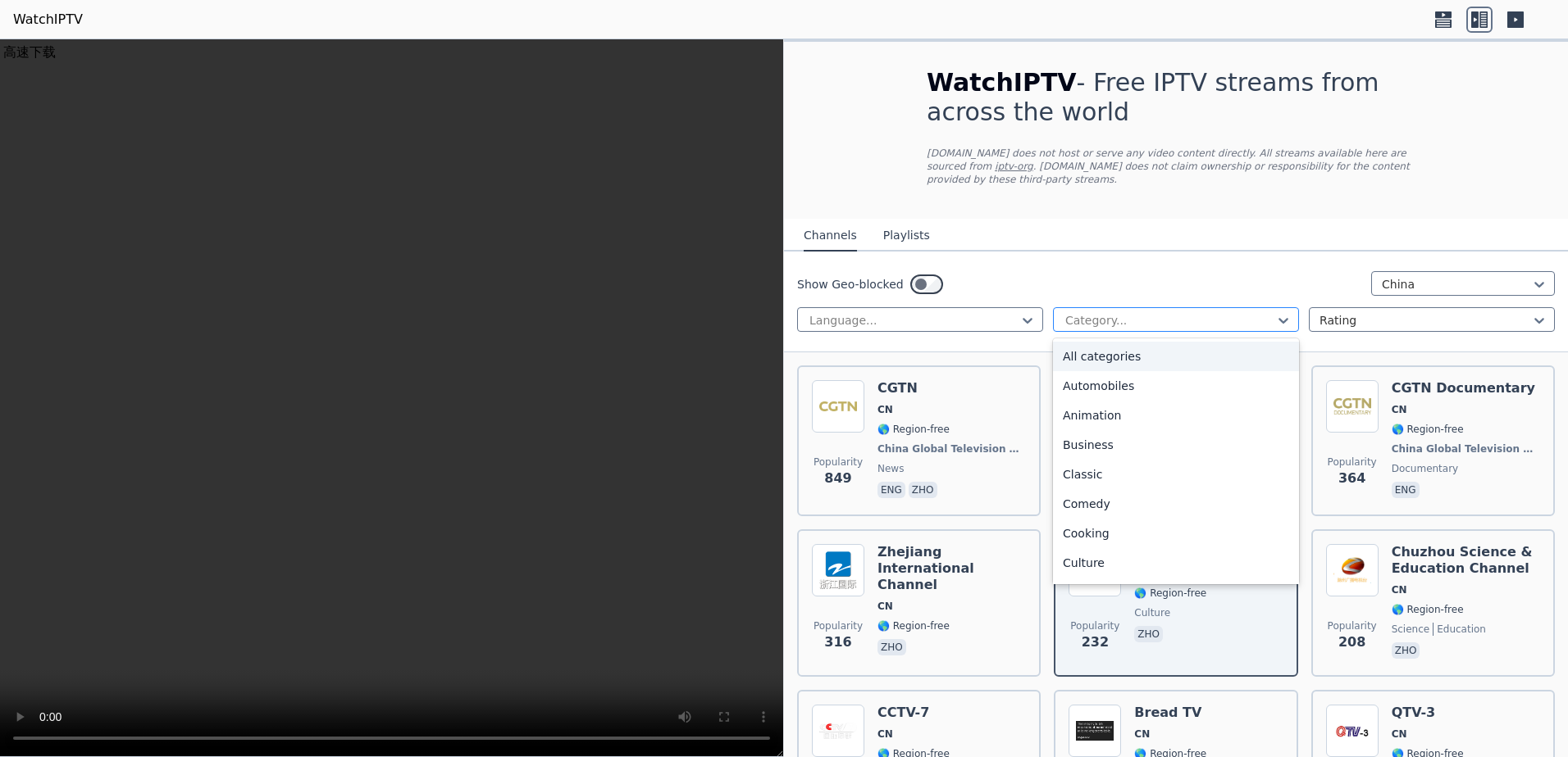
click at [1137, 315] on div at bounding box center [1169, 321] width 212 height 16
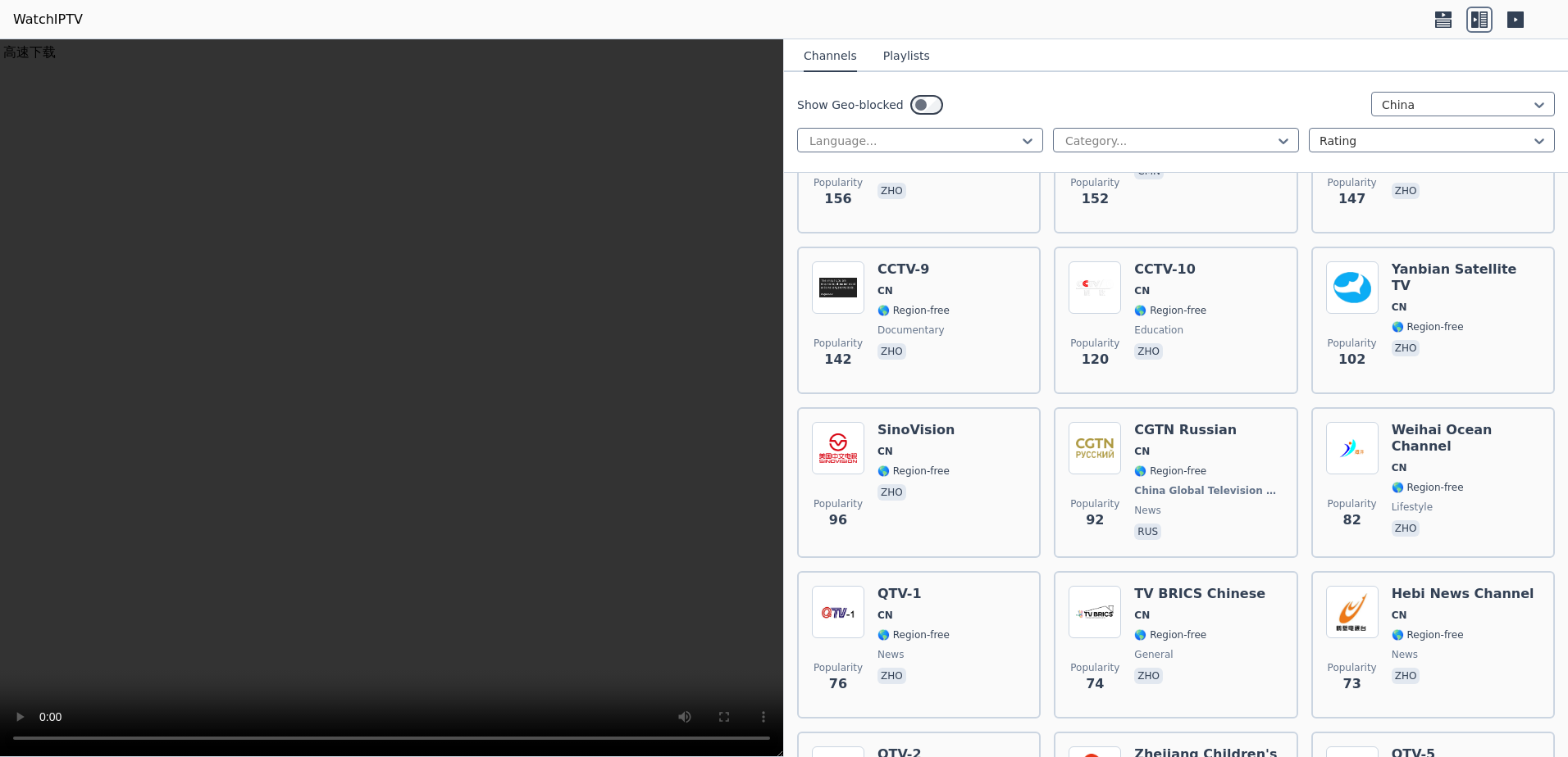
scroll to position [574, 0]
